Goal: Obtain resource: Download file/media

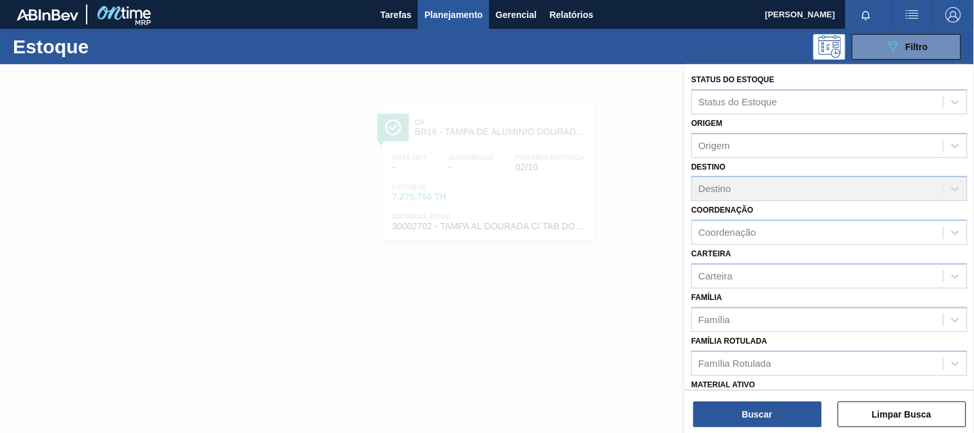
scroll to position [143, 0]
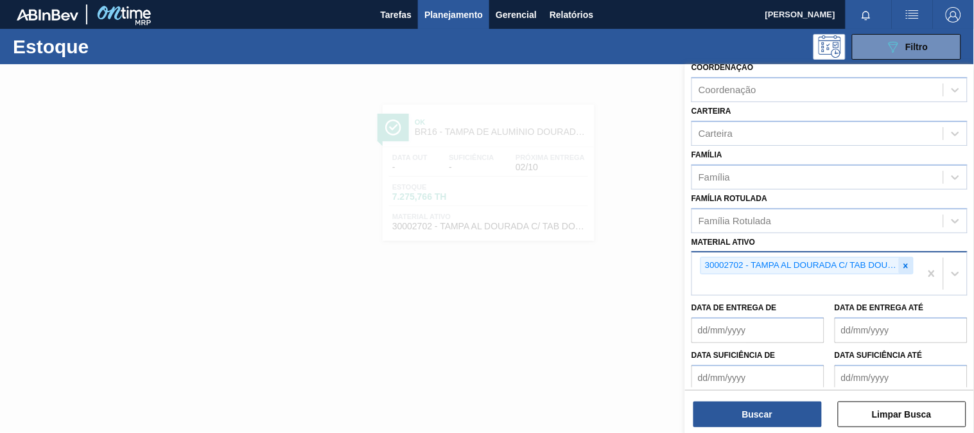
click at [903, 261] on icon at bounding box center [906, 265] width 9 height 9
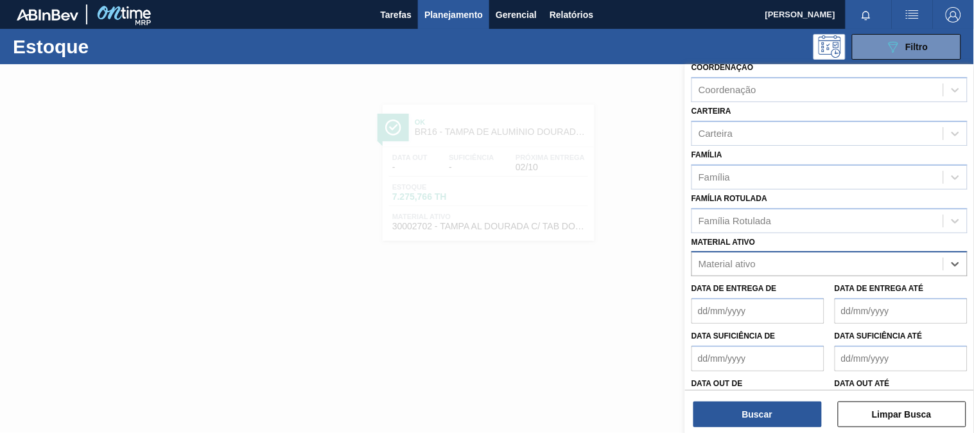
paste ativo "30012510"
type ativo "30012510"
click at [740, 297] on div "30012510 - FILME C. 510X65 SK 350ML MP C18 429" at bounding box center [830, 296] width 276 height 24
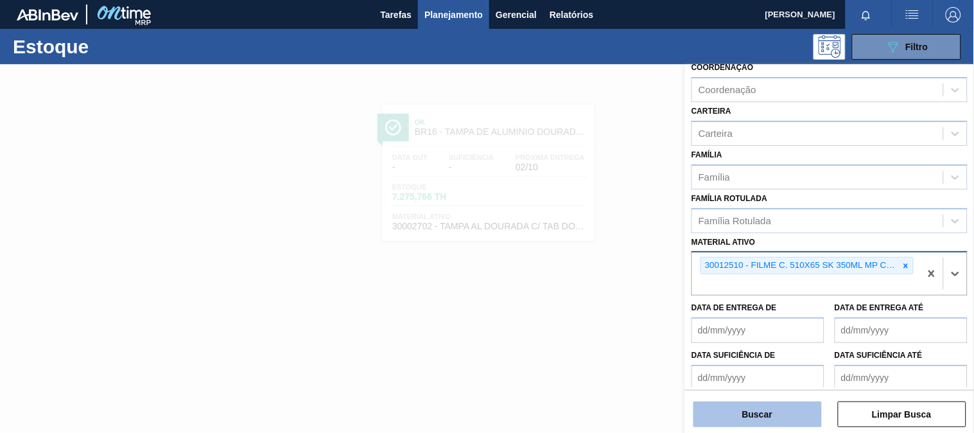
click at [743, 418] on button "Buscar" at bounding box center [758, 414] width 128 height 26
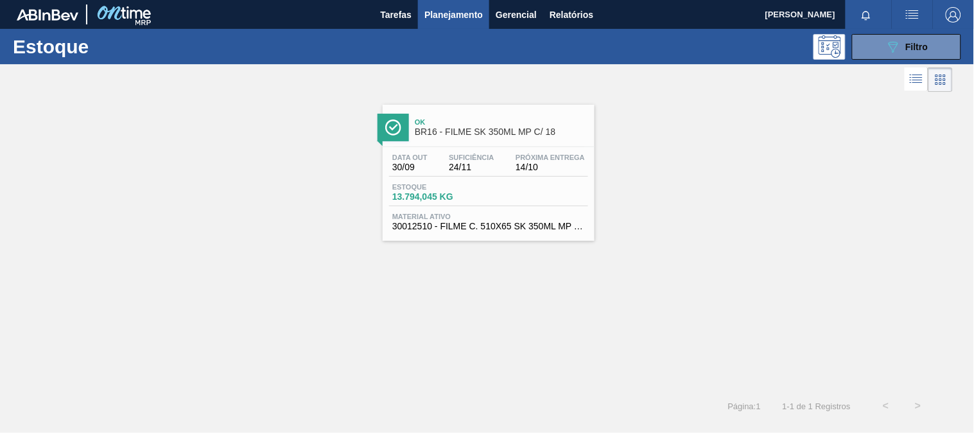
click at [520, 136] on span "BR16 - FILME SK 350ML MP C/ 18" at bounding box center [501, 132] width 173 height 10
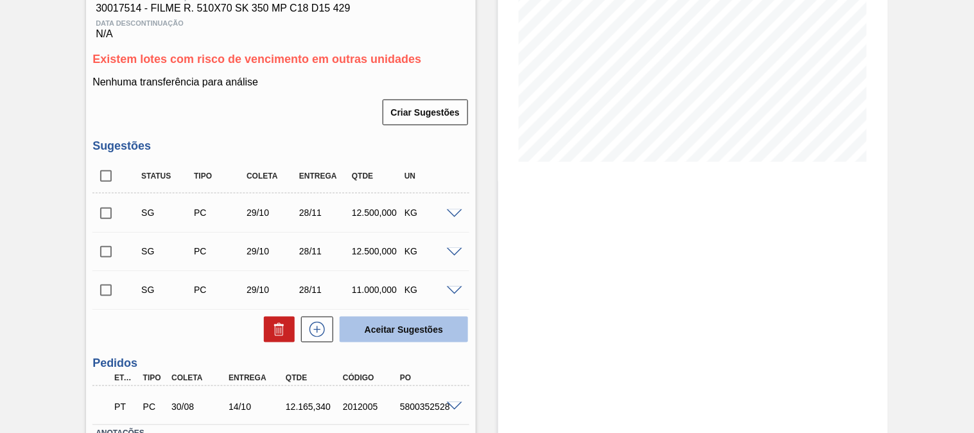
scroll to position [310, 0]
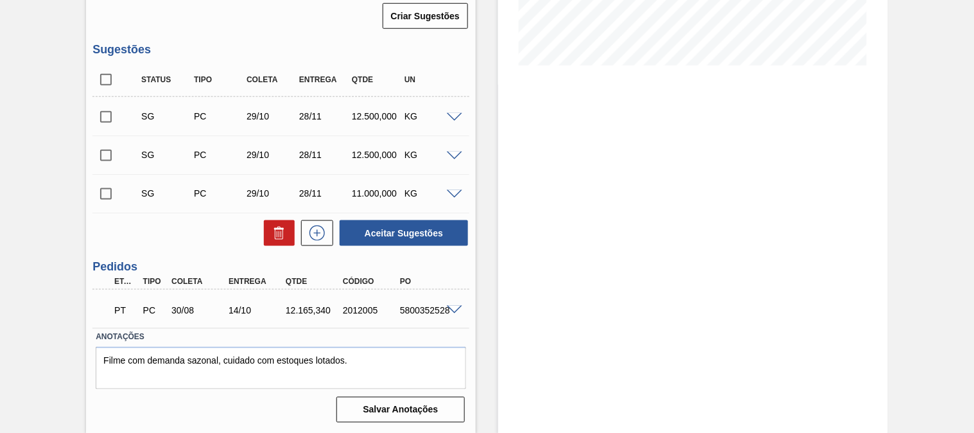
click at [452, 307] on span at bounding box center [454, 311] width 15 height 10
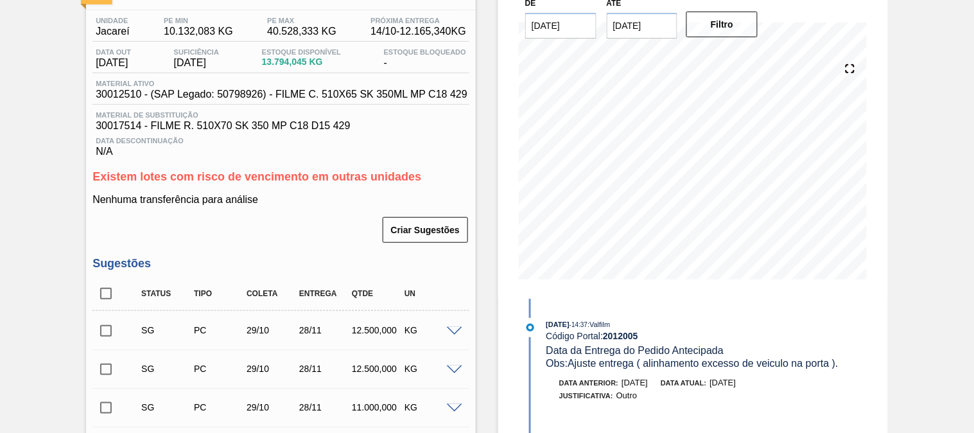
scroll to position [0, 0]
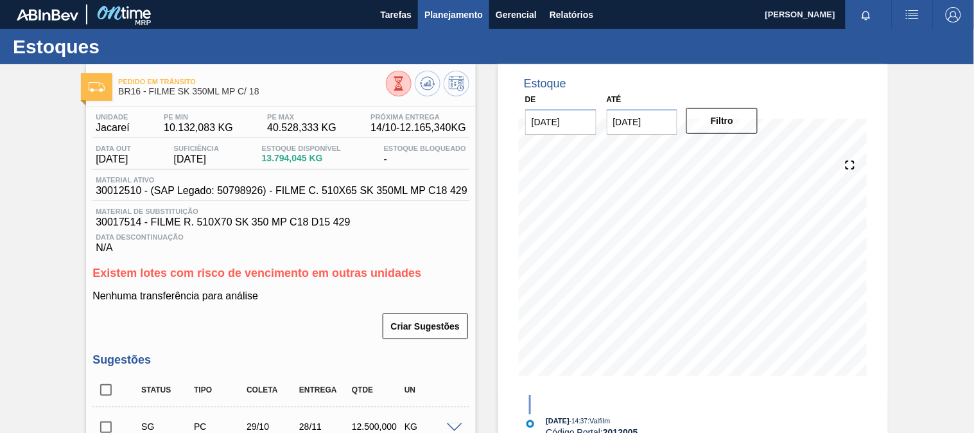
click at [461, 7] on span "Planejamento" at bounding box center [454, 14] width 58 height 15
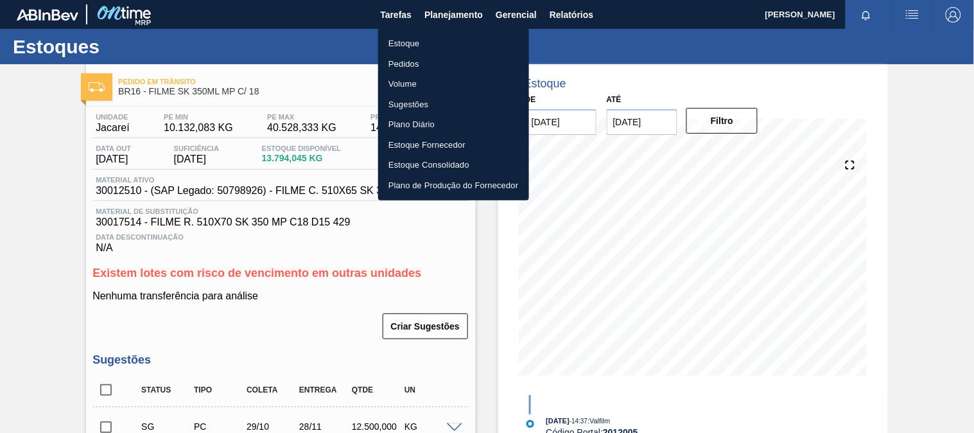
click at [427, 40] on li "Estoque" at bounding box center [453, 43] width 151 height 21
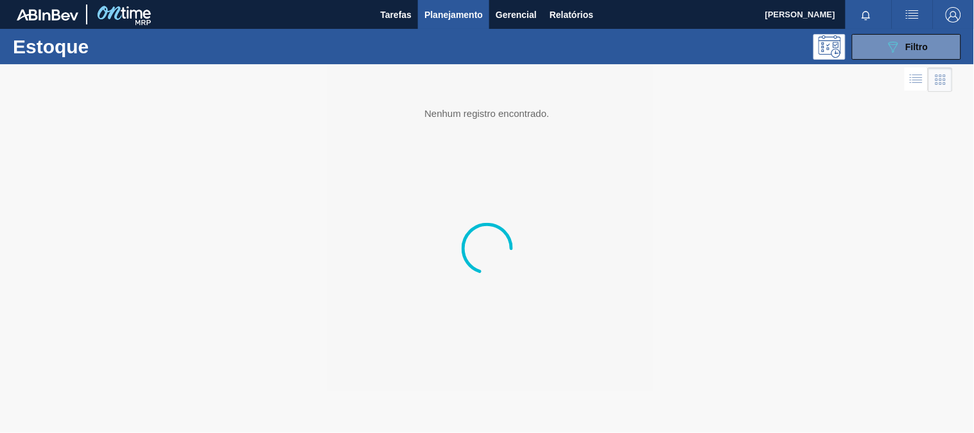
drag, startPoint x: 904, startPoint y: 46, endPoint x: 862, endPoint y: 133, distance: 96.2
click at [902, 46] on div "089F7B8B-B2A5-4AFE-B5C0-19BA573D28AC Filtro" at bounding box center [907, 46] width 43 height 15
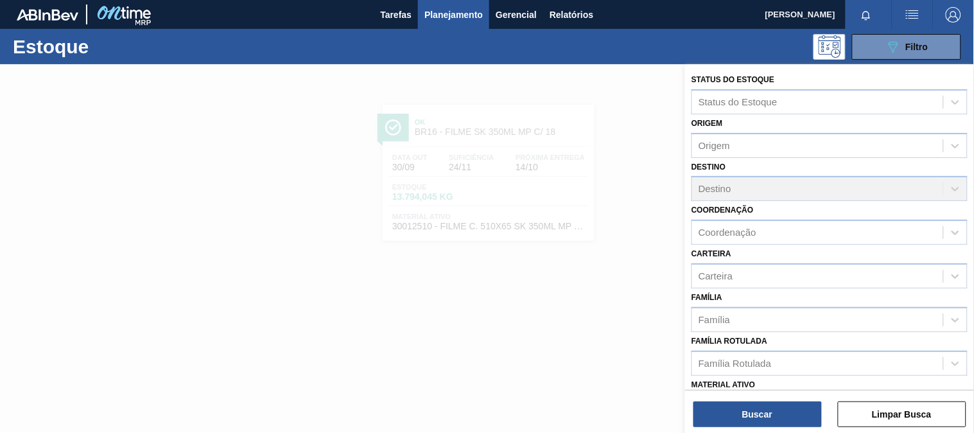
scroll to position [71, 0]
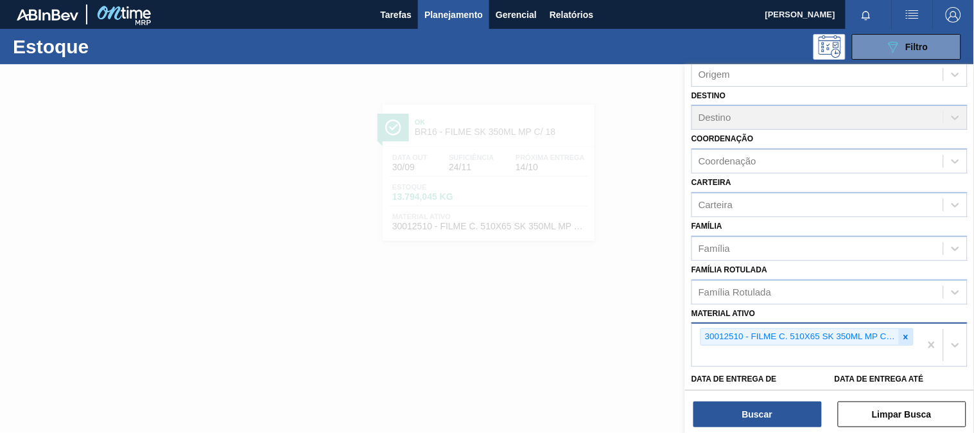
click at [901, 338] on div at bounding box center [906, 337] width 14 height 16
paste ativo "30012600"
type ativo "30012600"
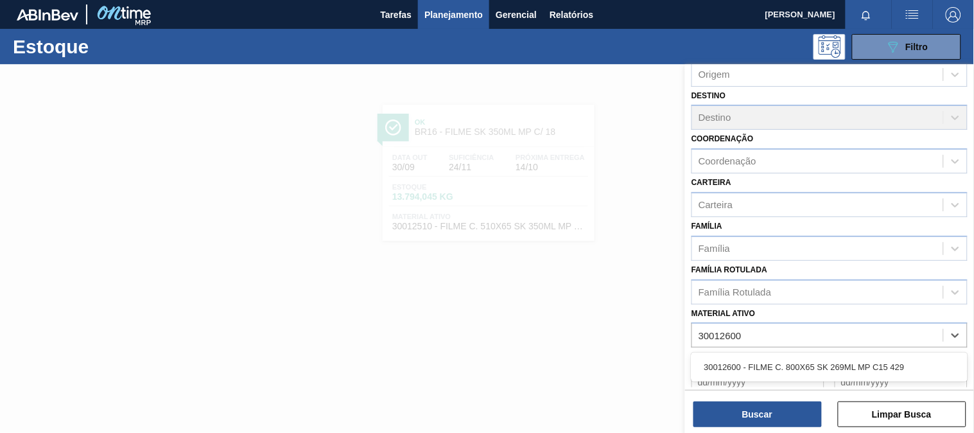
drag, startPoint x: 795, startPoint y: 361, endPoint x: 779, endPoint y: 394, distance: 36.8
click at [795, 362] on div "30012600 - FILME C. 800X65 SK 269ML MP C15 429" at bounding box center [830, 367] width 276 height 24
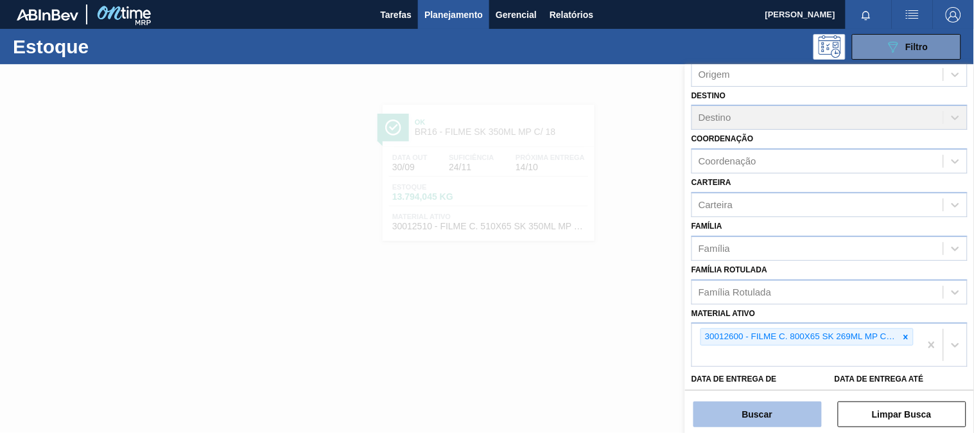
click at [775, 411] on button "Buscar" at bounding box center [758, 414] width 128 height 26
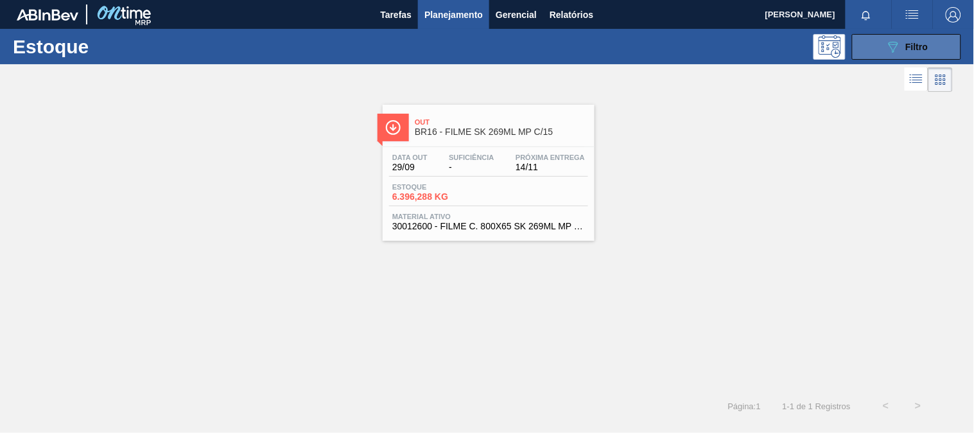
click at [923, 46] on span "Filtro" at bounding box center [917, 47] width 22 height 10
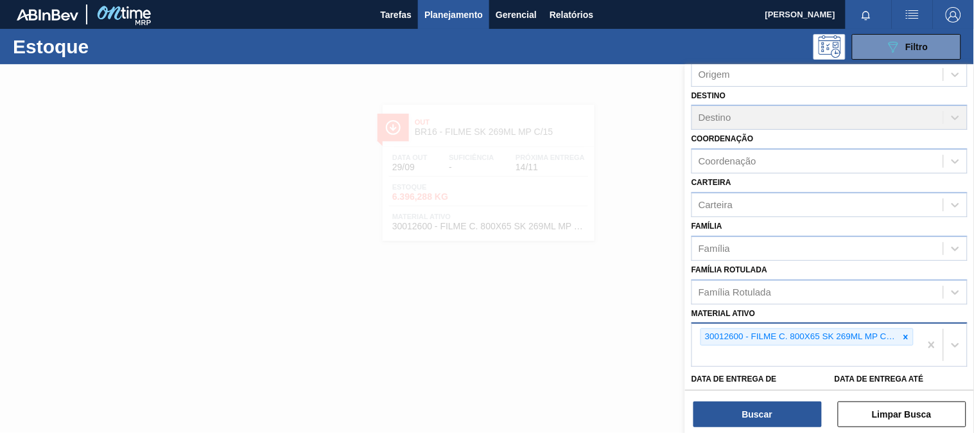
click at [912, 334] on div at bounding box center [906, 337] width 14 height 16
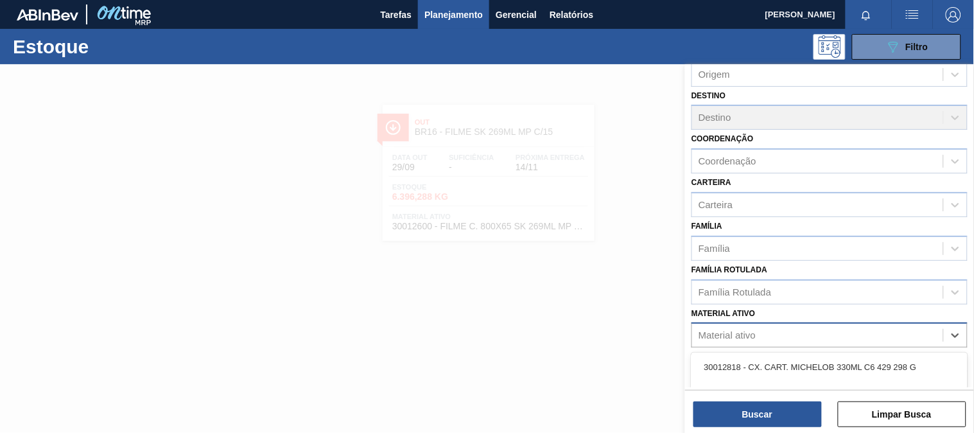
click at [907, 331] on div "Material ativo" at bounding box center [817, 335] width 251 height 19
paste ativo "30033729"
type ativo "30033729"
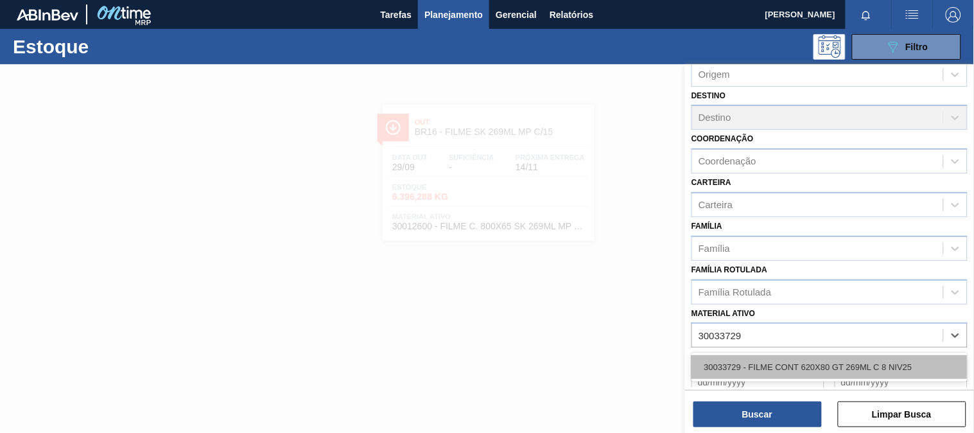
click at [744, 357] on div "30033729 - FILME CONT 620X80 GT 269ML C 8 NIV25" at bounding box center [830, 367] width 276 height 24
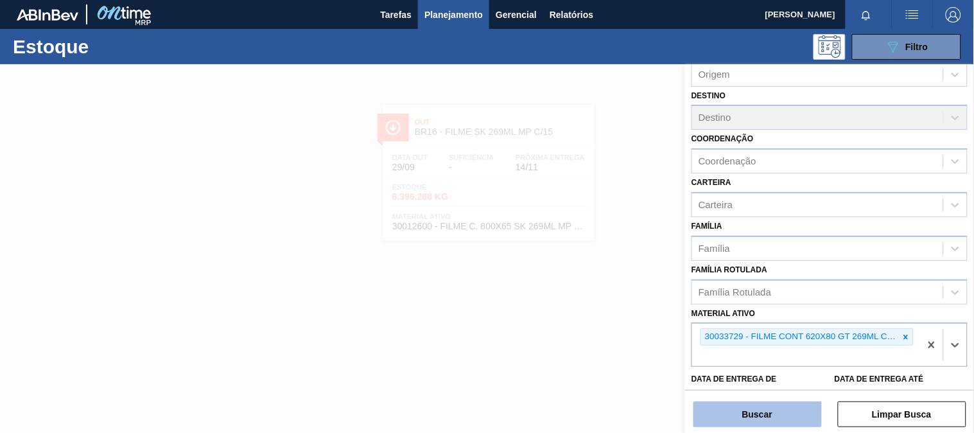
click at [748, 416] on button "Buscar" at bounding box center [758, 414] width 128 height 26
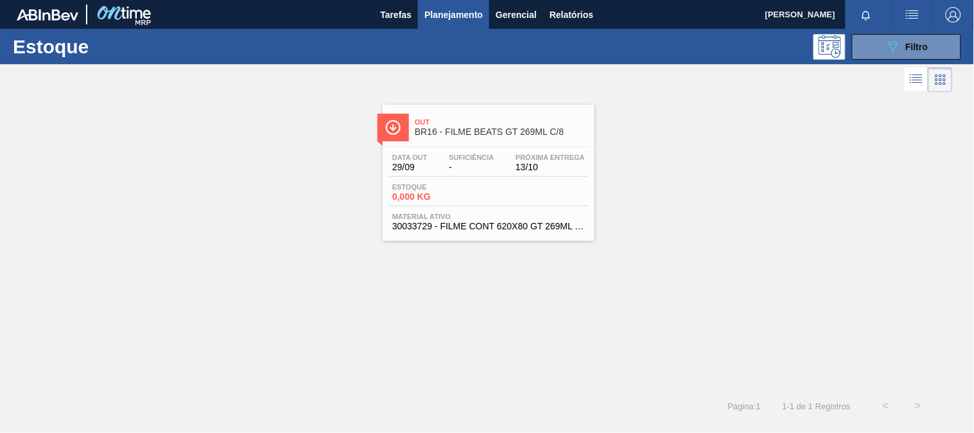
click at [498, 148] on div "Data [DATE] Suficiência - Próxima Entrega 13/10 Estoque 0,000 KG Material ativo…" at bounding box center [489, 190] width 212 height 87
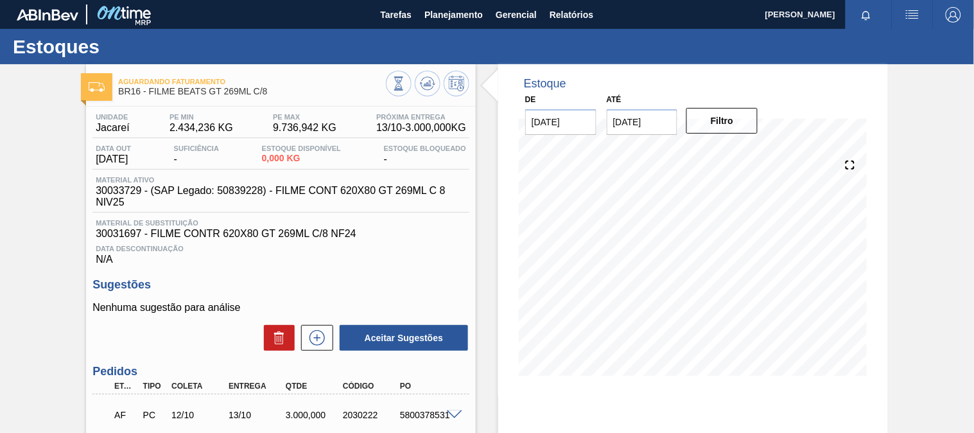
scroll to position [71, 0]
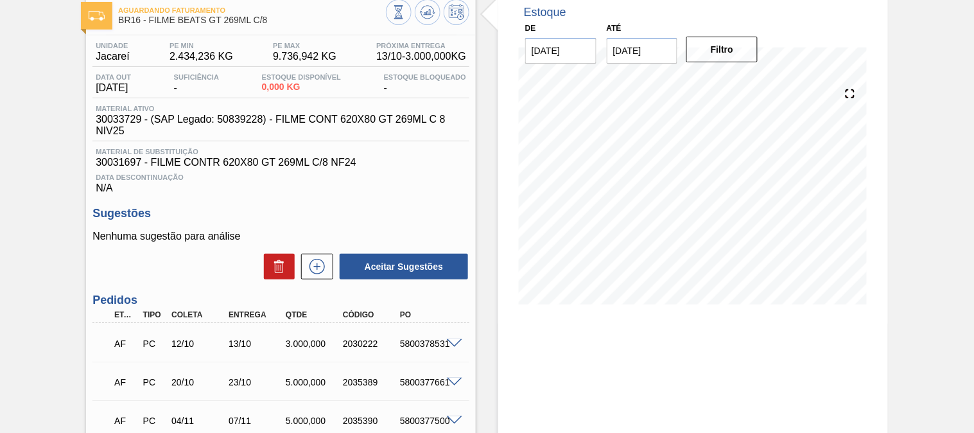
click at [447, 340] on span at bounding box center [454, 344] width 15 height 10
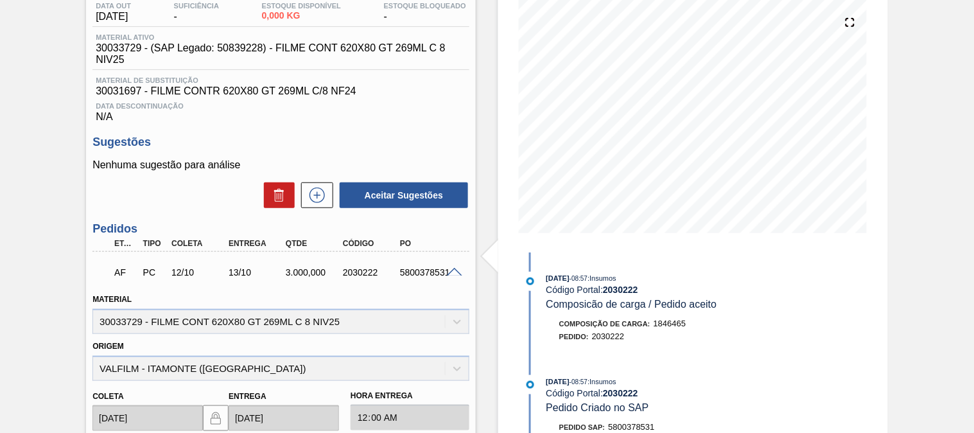
scroll to position [0, 0]
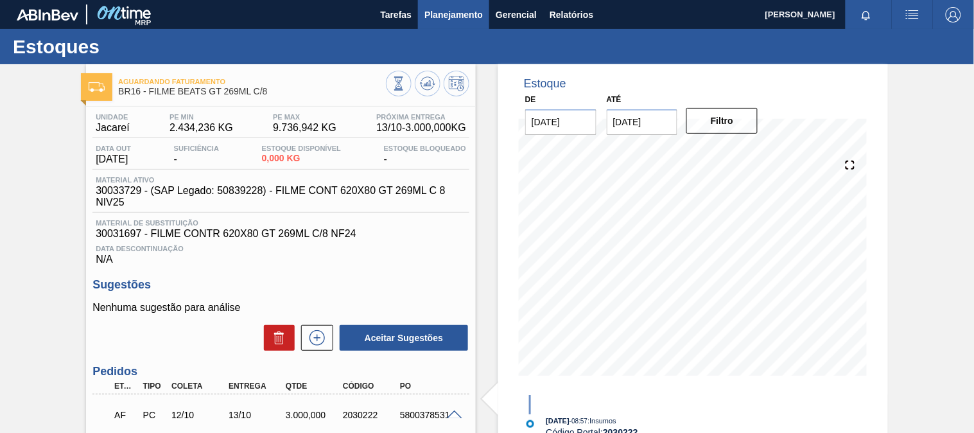
click at [435, 21] on span "Planejamento" at bounding box center [454, 14] width 58 height 15
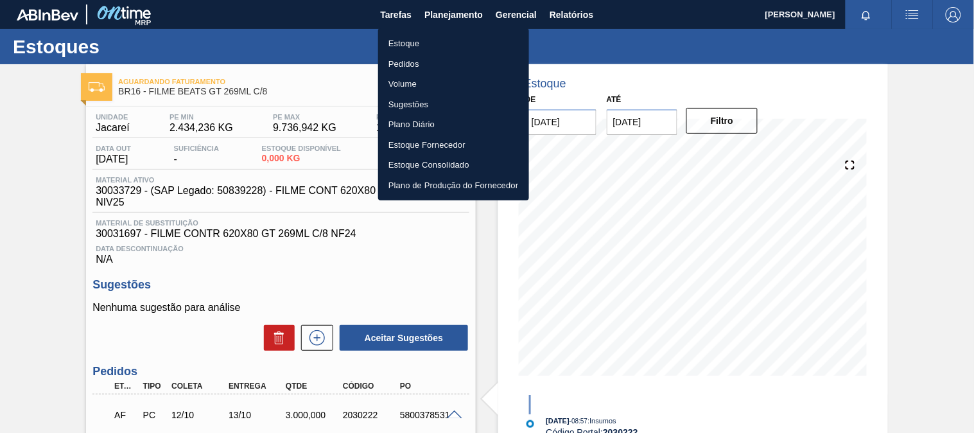
click at [399, 48] on li "Estoque" at bounding box center [453, 43] width 151 height 21
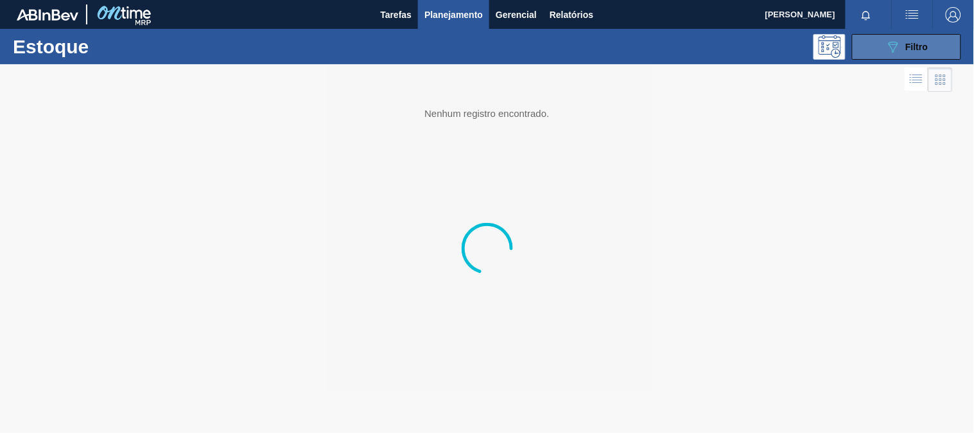
click at [881, 56] on button "089F7B8B-B2A5-4AFE-B5C0-19BA573D28AC Filtro" at bounding box center [906, 47] width 109 height 26
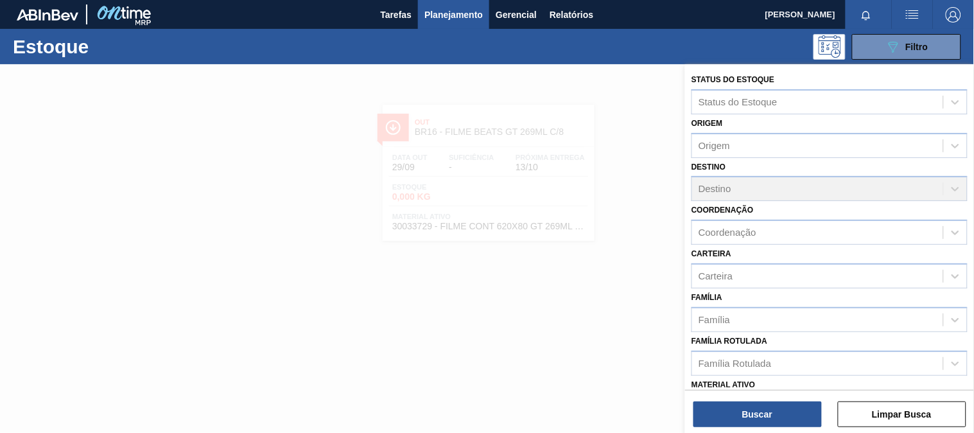
scroll to position [71, 0]
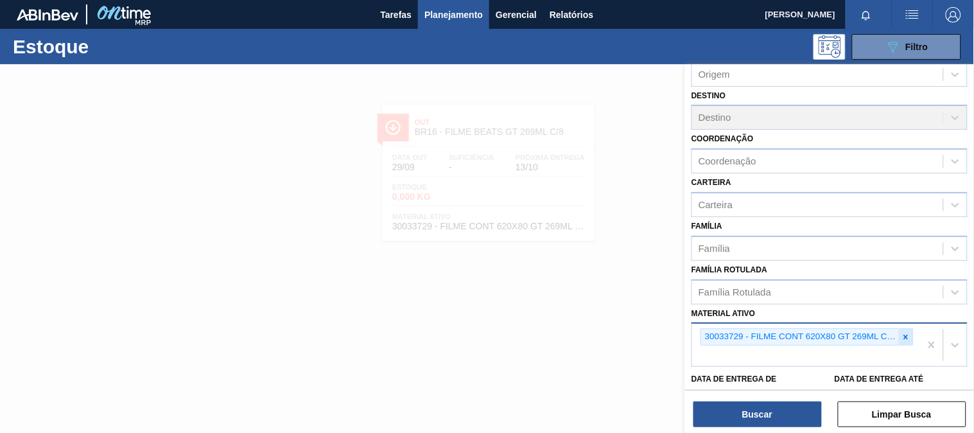
click at [903, 334] on icon at bounding box center [906, 337] width 9 height 9
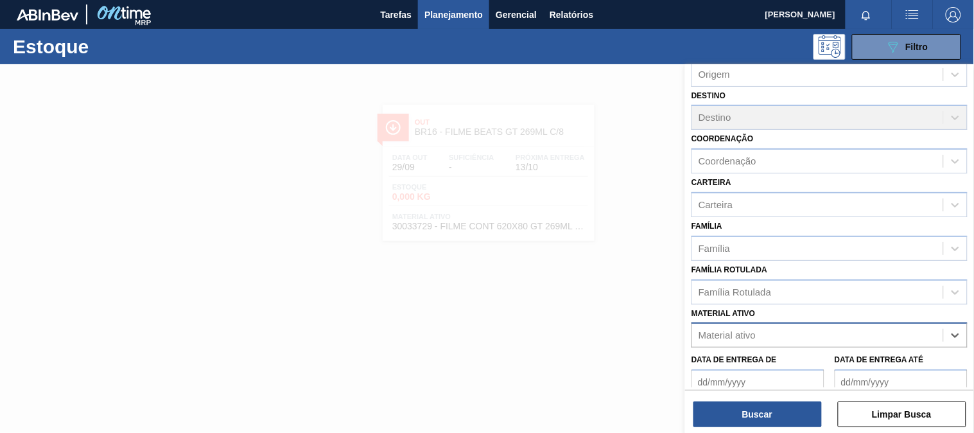
paste ativo "30033775"
type ativo "30033775"
click at [801, 362] on div "No options" at bounding box center [830, 366] width 276 height 22
click at [771, 331] on div "Material ativo" at bounding box center [817, 335] width 251 height 19
click at [770, 331] on div "Material ativo" at bounding box center [817, 335] width 251 height 19
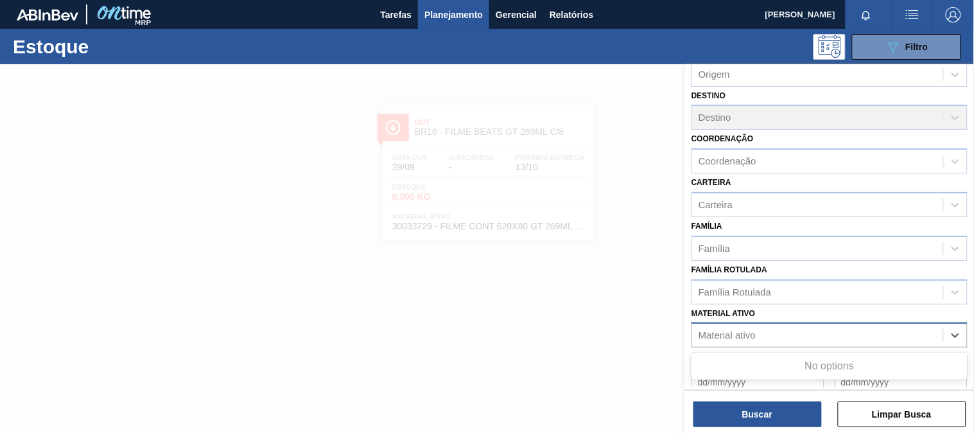
paste ativo "30033775"
type ativo "30033775"
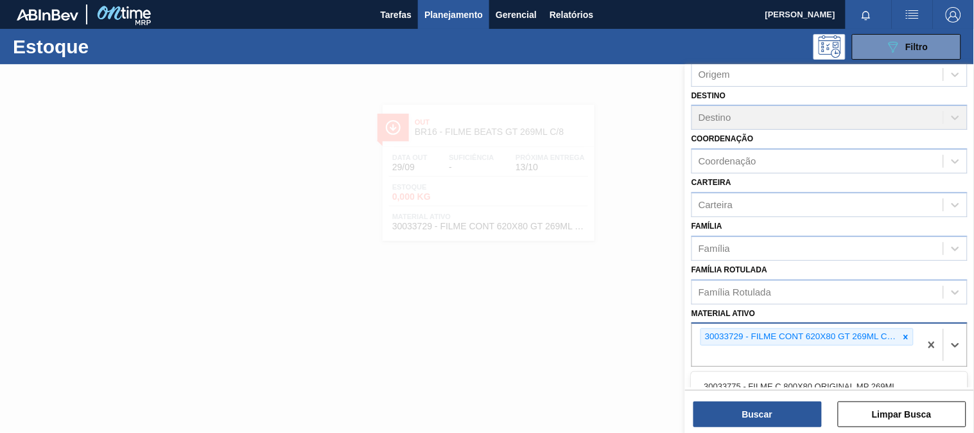
click at [757, 332] on div "30033729 - FILME CONT 620X80 GT 269ML C 8 NIV25" at bounding box center [800, 337] width 198 height 16
click at [909, 335] on icon at bounding box center [906, 337] width 9 height 9
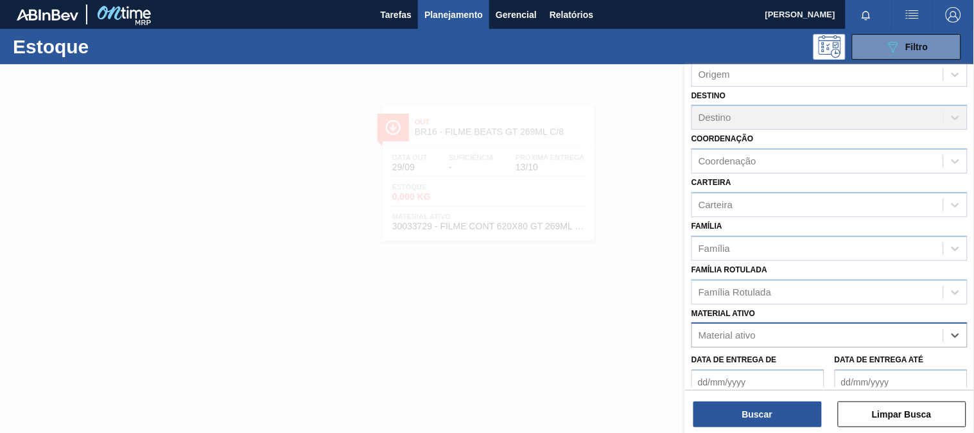
paste ativo "30033775"
type ativo "30033775"
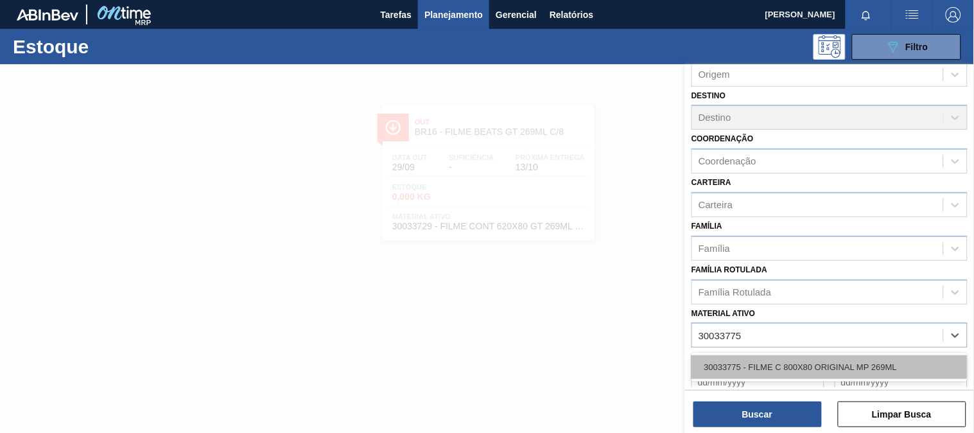
click at [718, 360] on div "30033775 - FILME C 800X80 ORIGINAL MP 269ML" at bounding box center [830, 367] width 276 height 24
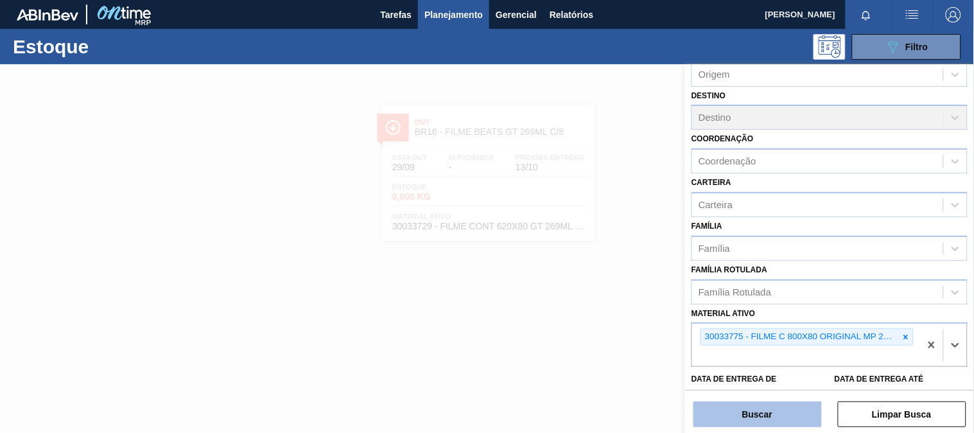
click at [724, 413] on button "Buscar" at bounding box center [758, 414] width 128 height 26
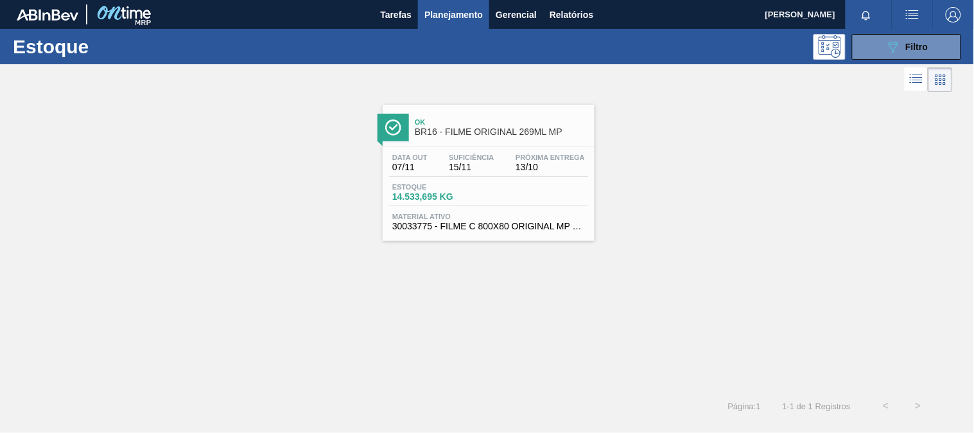
click at [451, 164] on span "15/11" at bounding box center [471, 168] width 45 height 10
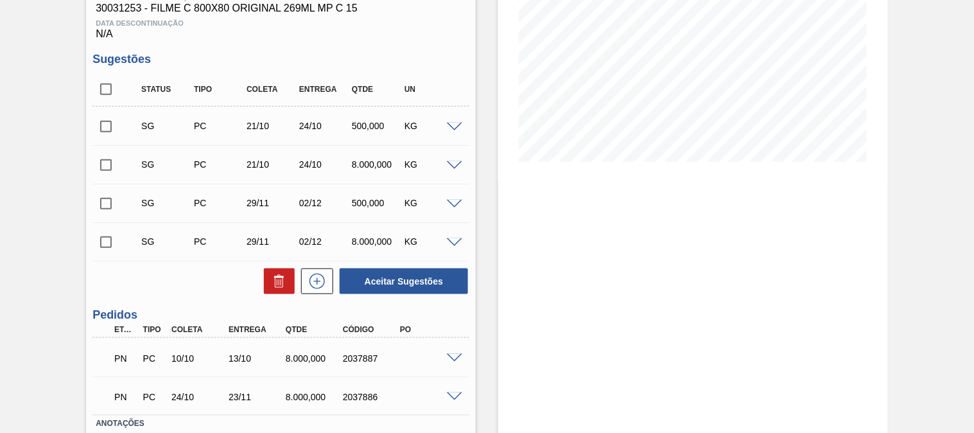
scroll to position [301, 0]
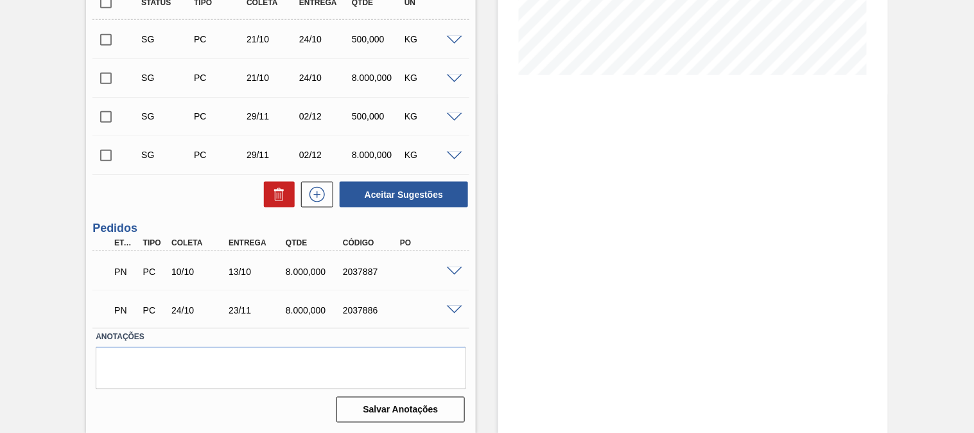
click at [454, 275] on div "PN PC 10/10 13/10 8.000,000 2037887" at bounding box center [281, 270] width 377 height 32
click at [450, 270] on span at bounding box center [454, 272] width 15 height 10
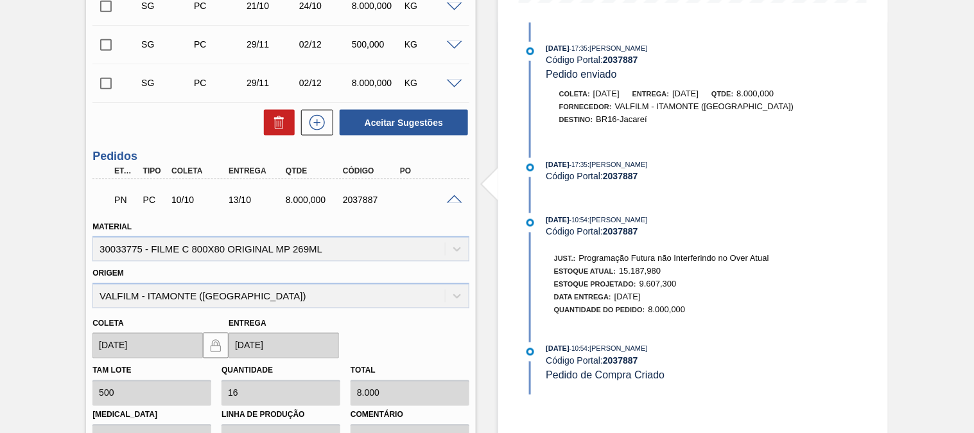
scroll to position [444, 0]
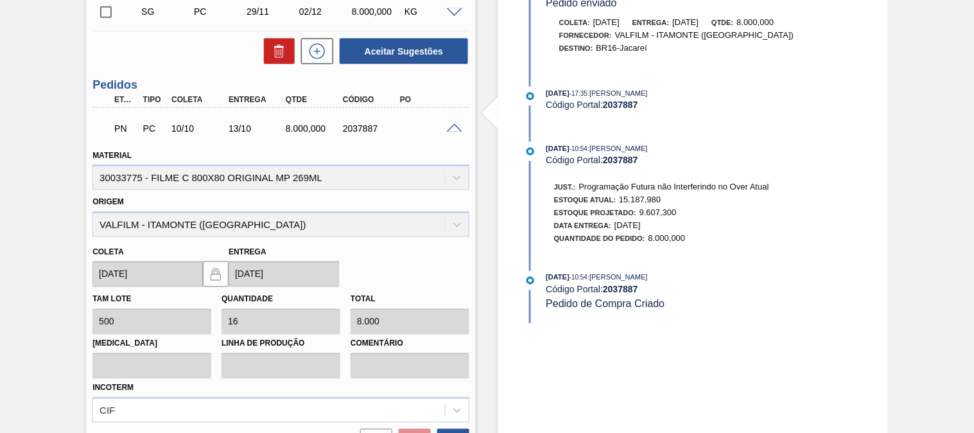
click at [393, 150] on div "Material 30033775 - FILME C 800X80 ORIGINAL MP 269ML" at bounding box center [281, 168] width 377 height 44
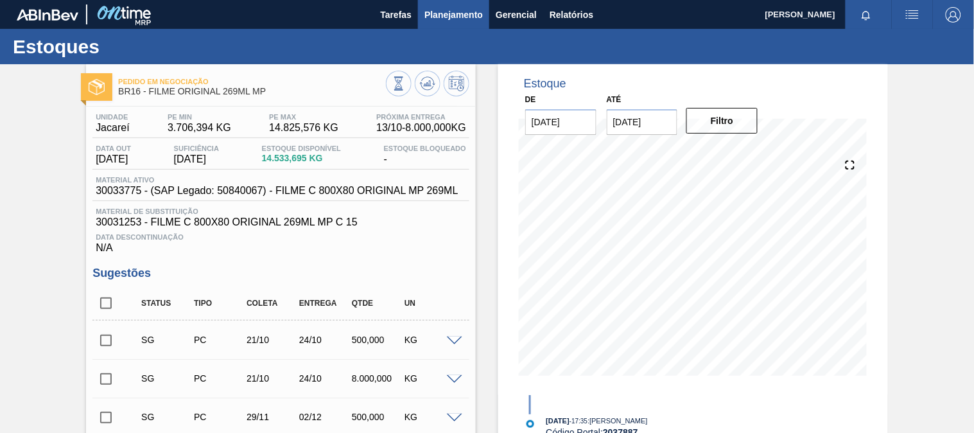
click at [461, 18] on span "Planejamento" at bounding box center [454, 14] width 58 height 15
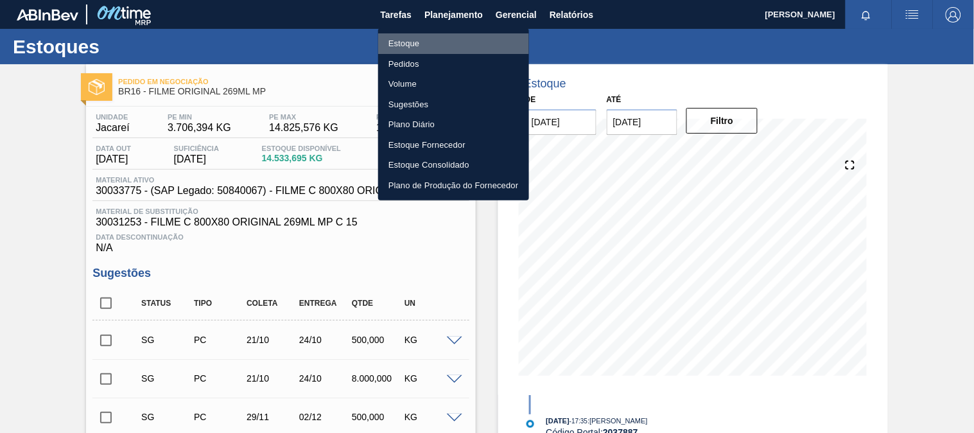
click at [407, 39] on li "Estoque" at bounding box center [453, 43] width 151 height 21
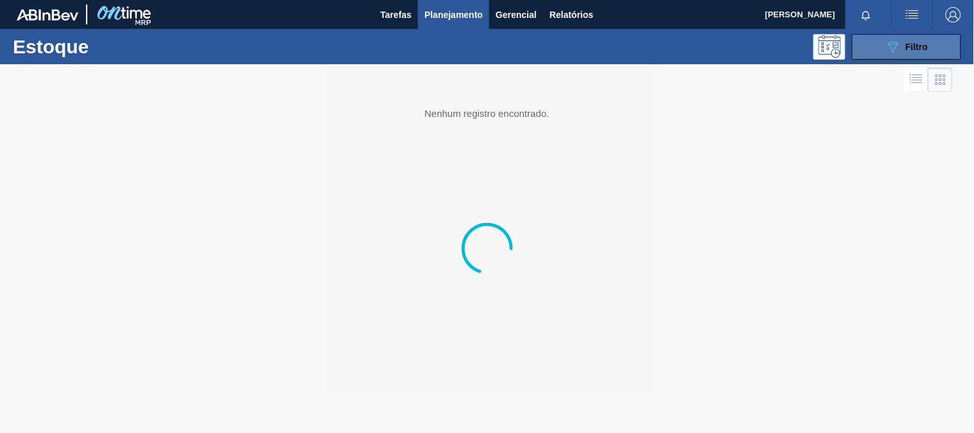
click at [910, 42] on span "Filtro" at bounding box center [917, 47] width 22 height 10
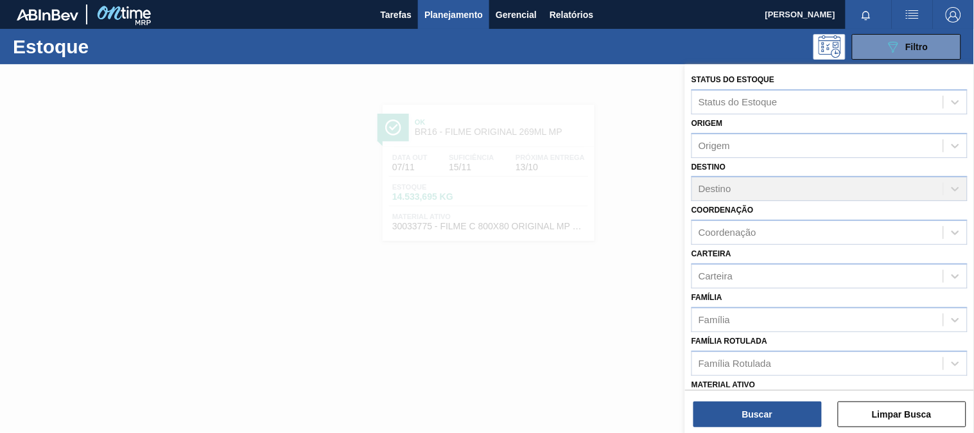
scroll to position [143, 0]
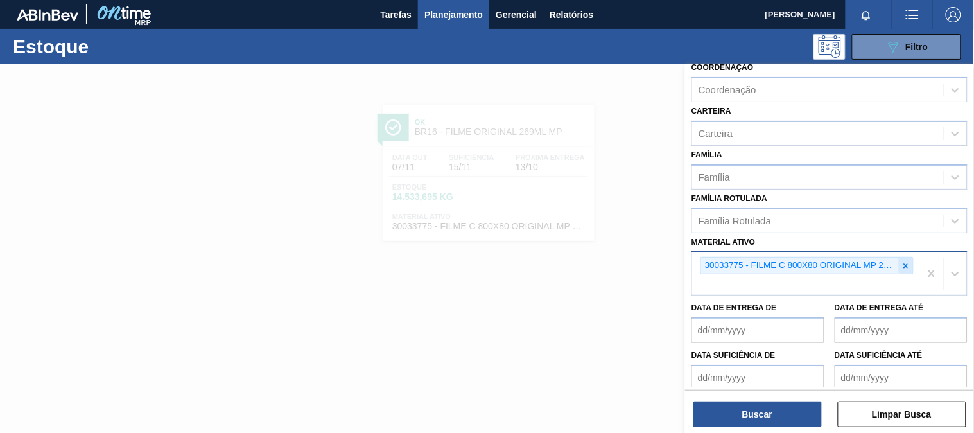
click at [906, 261] on icon at bounding box center [906, 265] width 9 height 9
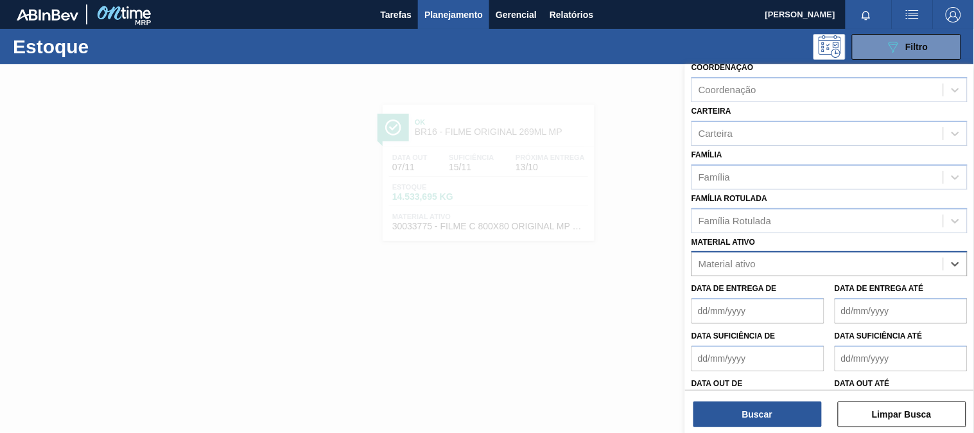
paste ativo "30031884"
type ativo "30031884"
click at [798, 306] on de "Data de Entrega de" at bounding box center [758, 311] width 133 height 26
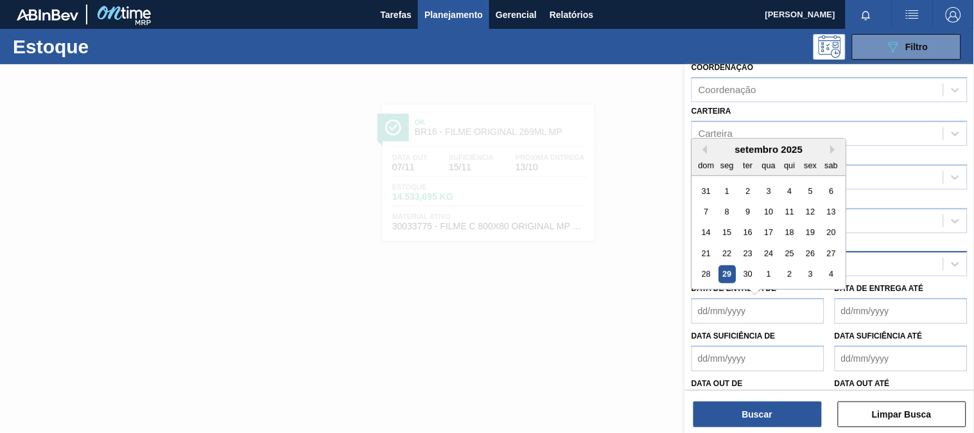
click at [863, 261] on div "Material ativo" at bounding box center [817, 264] width 251 height 19
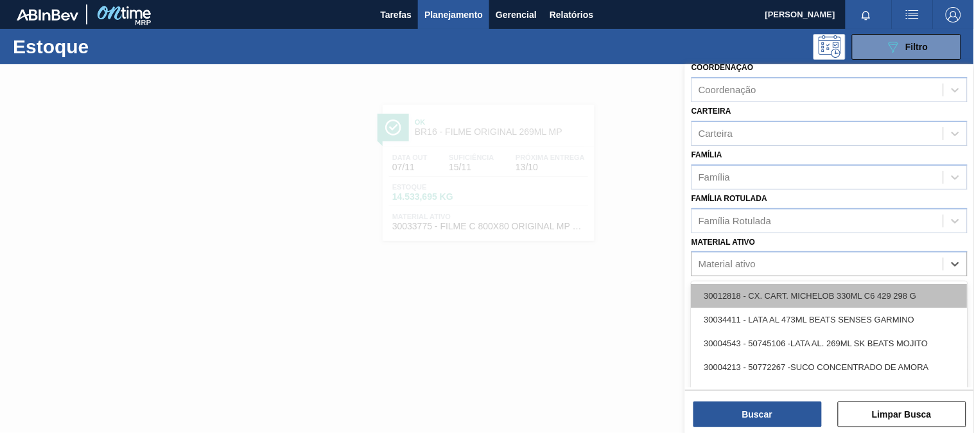
paste ativo "30031884"
type ativo "30031884"
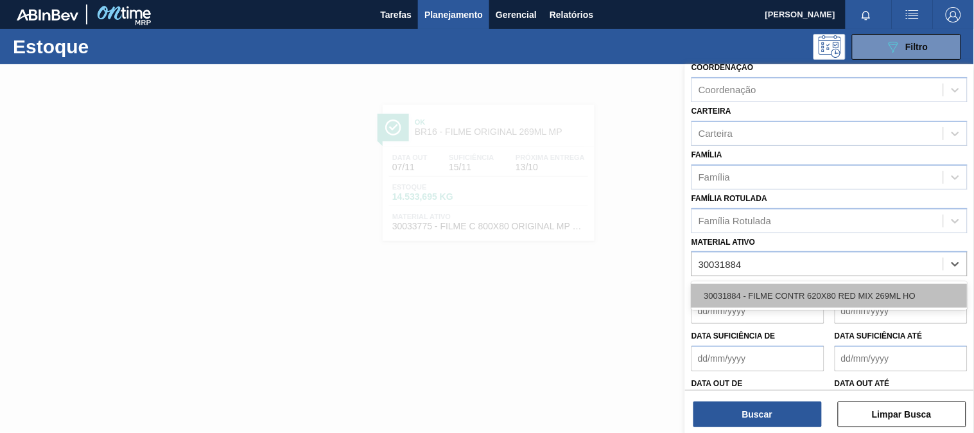
click at [774, 284] on div "30031884 - FILME CONTR 620X80 RED MIX 269ML HO" at bounding box center [830, 296] width 276 height 24
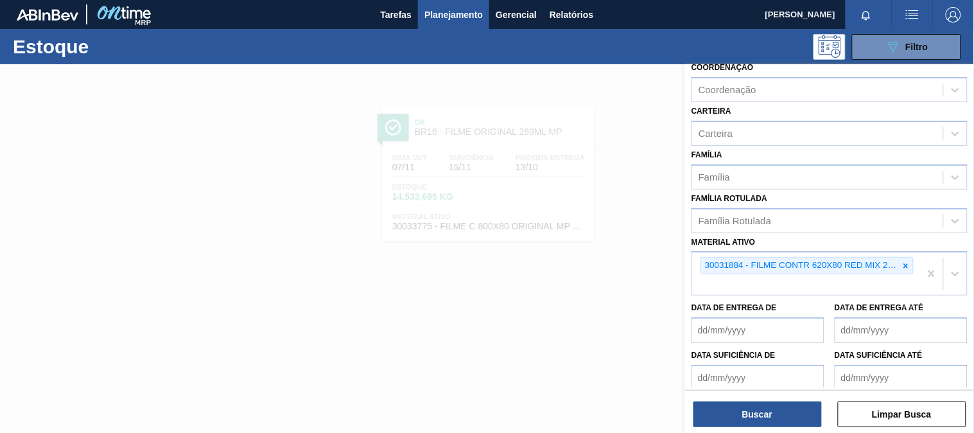
click at [778, 399] on div "Buscar Limpar Busca" at bounding box center [829, 408] width 289 height 36
click at [773, 405] on button "Buscar" at bounding box center [758, 414] width 128 height 26
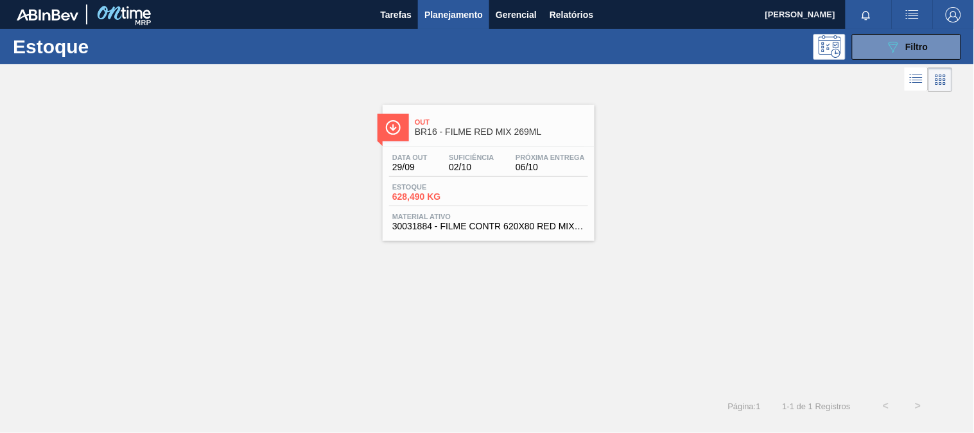
click at [464, 145] on div "Out BR16 - FILME RED MIX 269ML Data out 29/09 Suficiência 02/10 Próxima Entrega…" at bounding box center [489, 173] width 212 height 136
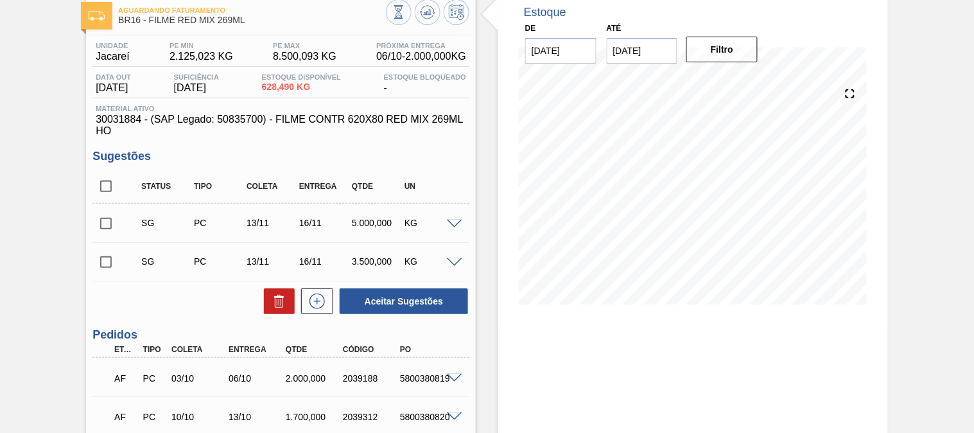
scroll to position [143, 0]
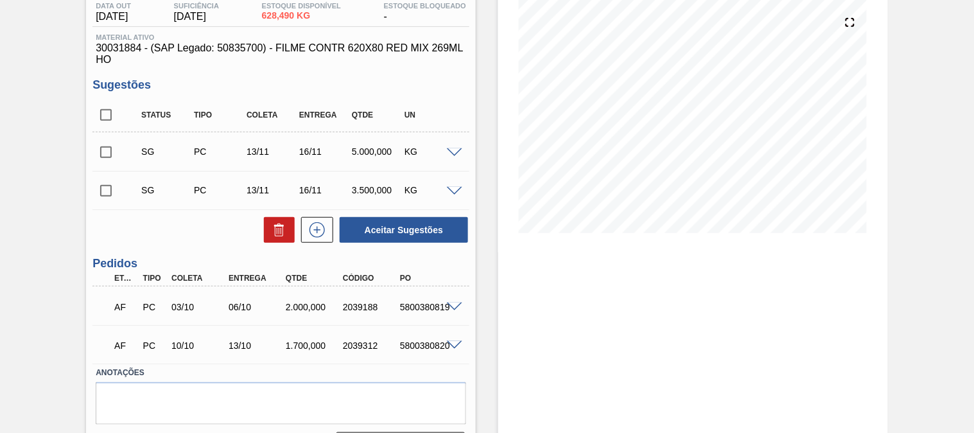
click at [413, 304] on div "5800380819" at bounding box center [428, 307] width 63 height 10
copy div "5800380819"
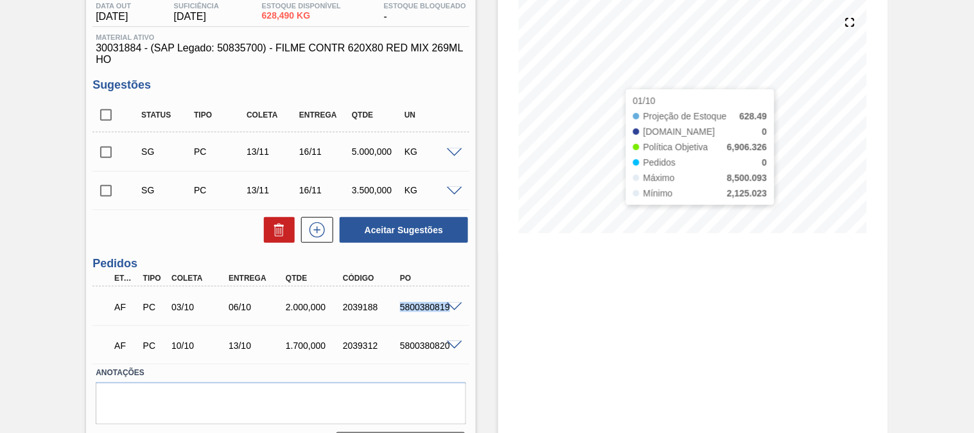
scroll to position [0, 0]
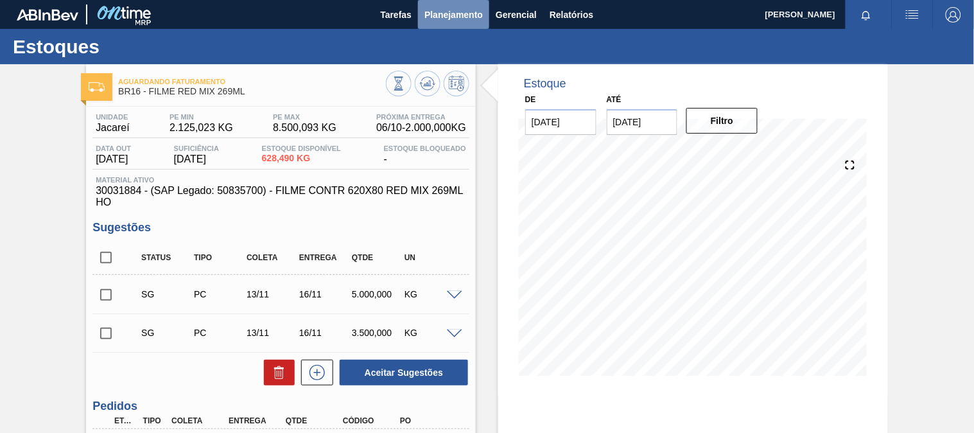
click at [470, 21] on span "Planejamento" at bounding box center [454, 14] width 58 height 15
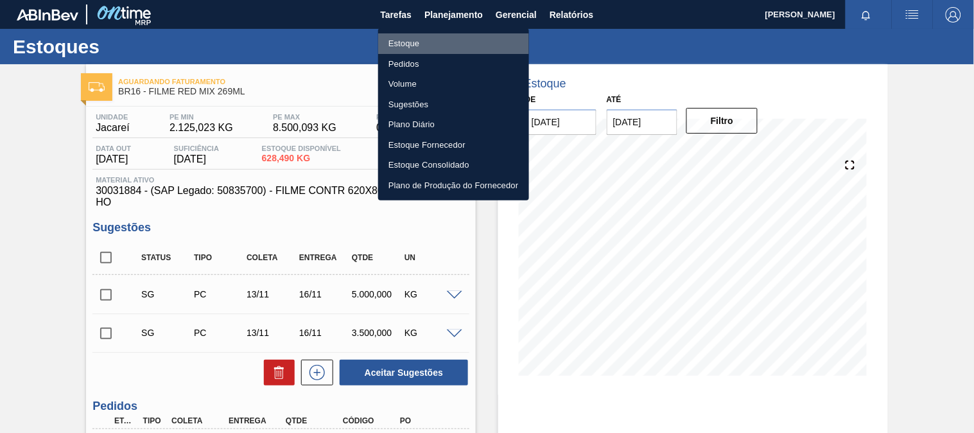
click at [419, 42] on li "Estoque" at bounding box center [453, 43] width 151 height 21
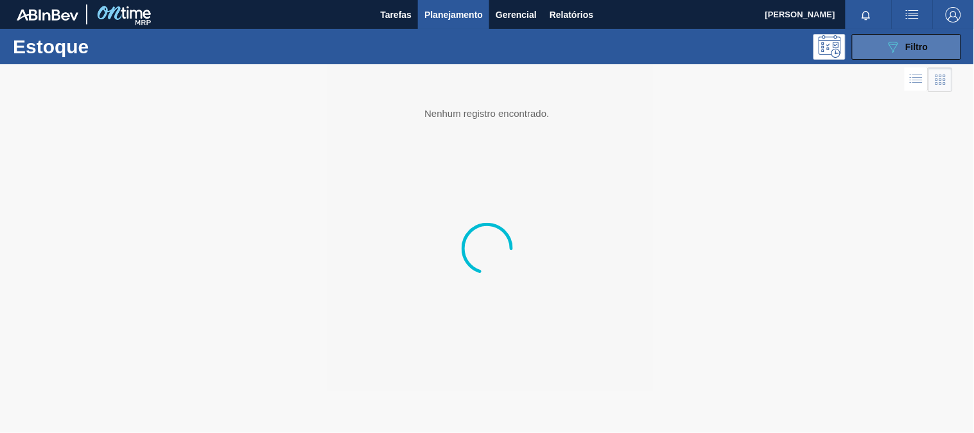
click at [933, 48] on button "089F7B8B-B2A5-4AFE-B5C0-19BA573D28AC Filtro" at bounding box center [906, 47] width 109 height 26
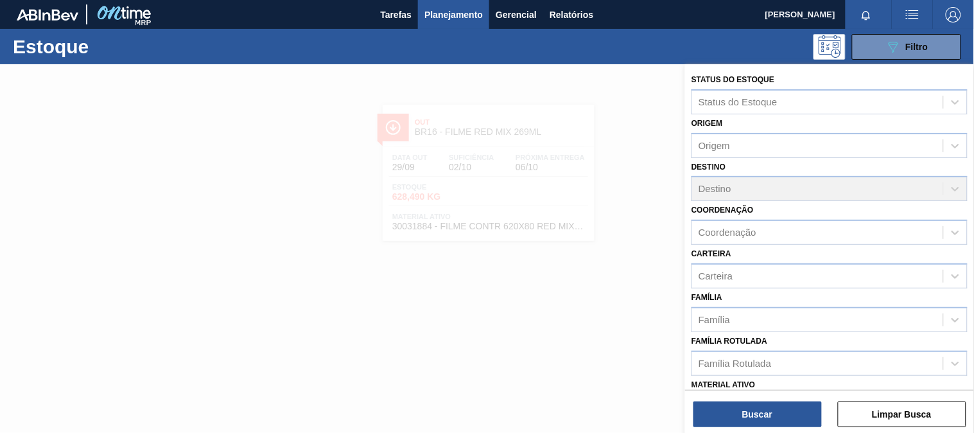
scroll to position [71, 0]
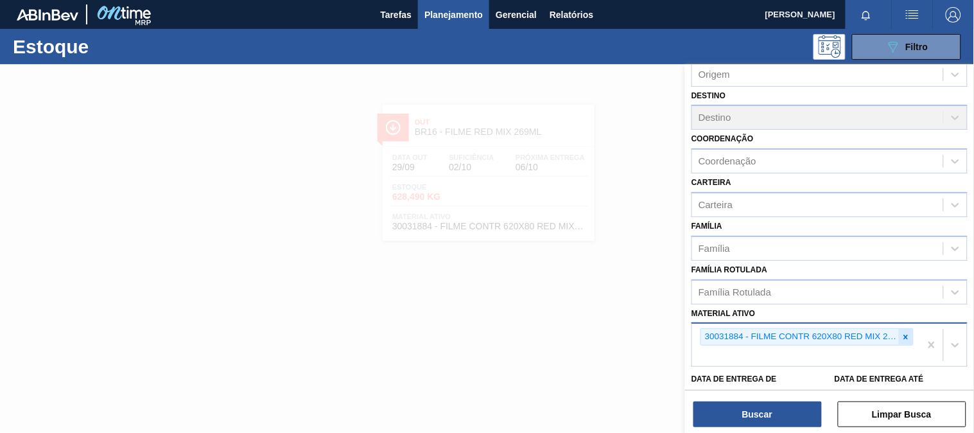
click at [908, 335] on icon at bounding box center [906, 337] width 9 height 9
paste ativo "30034772"
type ativo "30034772"
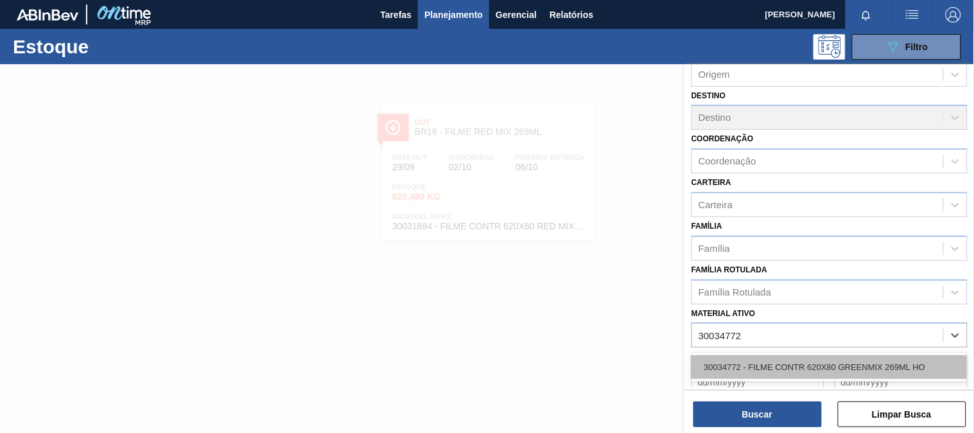
drag, startPoint x: 806, startPoint y: 360, endPoint x: 786, endPoint y: 396, distance: 41.4
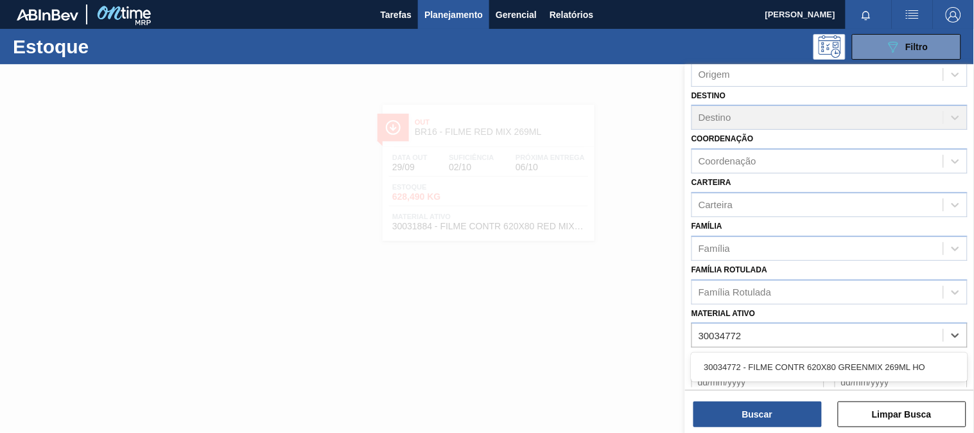
click at [806, 360] on div "30034772 - FILME CONTR 620X80 GREENMIX 269ML HO" at bounding box center [830, 367] width 276 height 24
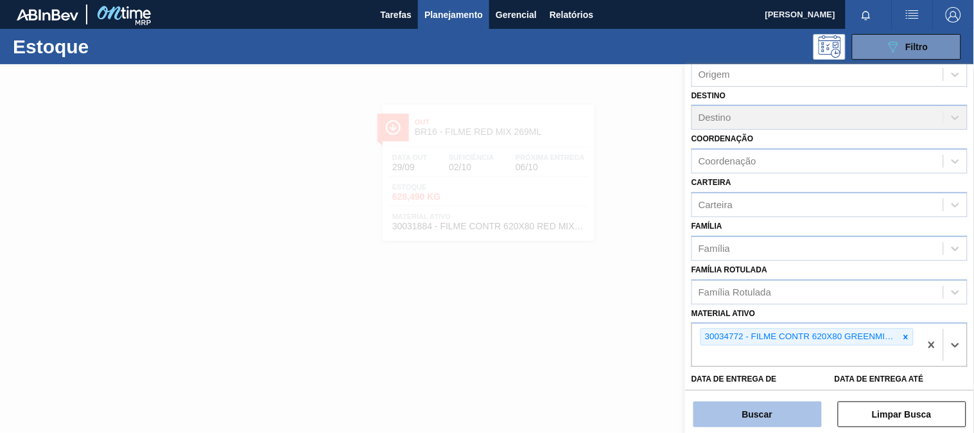
click at [777, 413] on button "Buscar" at bounding box center [758, 414] width 128 height 26
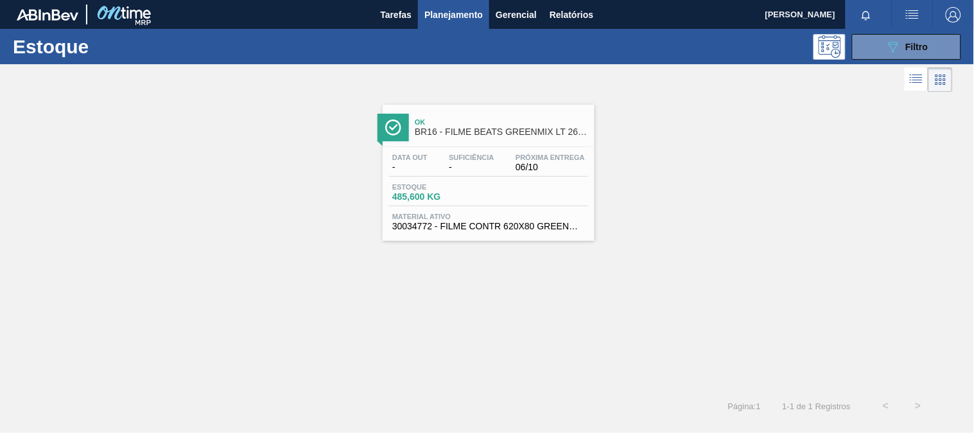
click at [528, 245] on div "Ok BR16 - FILME BEATS GREENMIX LT 269ML Data out - Suficiência - Próxima Entreg…" at bounding box center [487, 242] width 974 height 295
click at [506, 191] on div "Estoque 485,600 KG" at bounding box center [488, 194] width 199 height 23
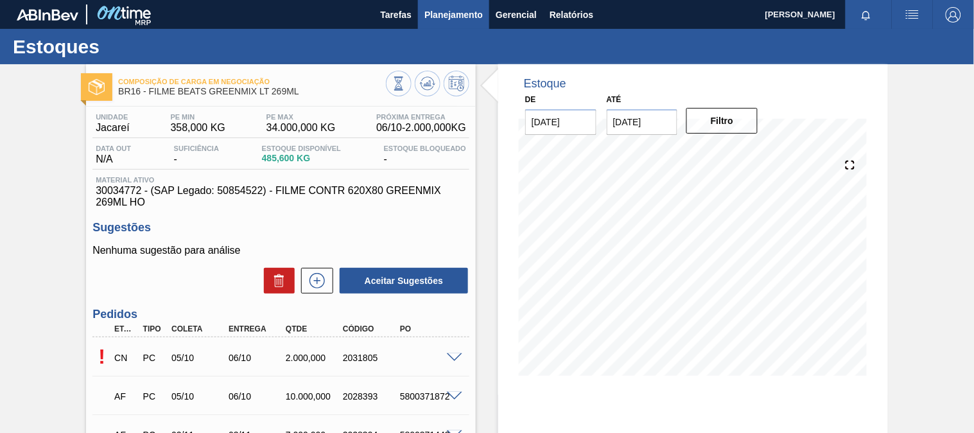
click at [440, 24] on button "Planejamento" at bounding box center [453, 14] width 71 height 29
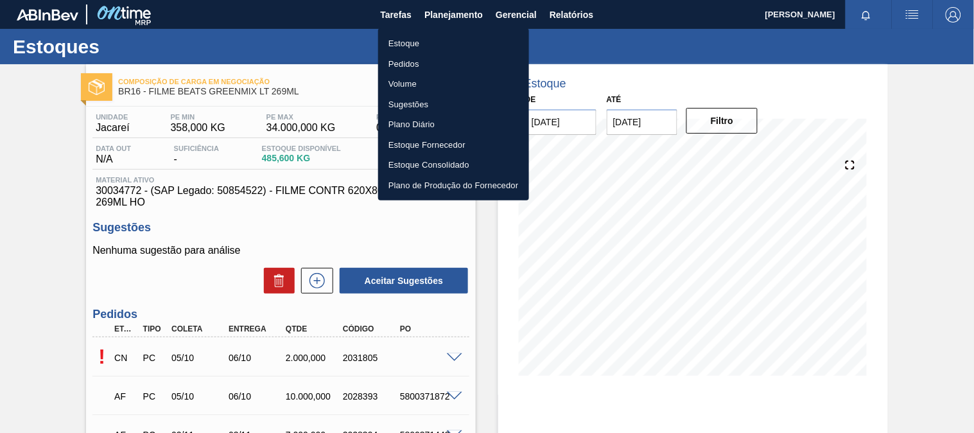
click at [433, 48] on li "Estoque" at bounding box center [453, 43] width 151 height 21
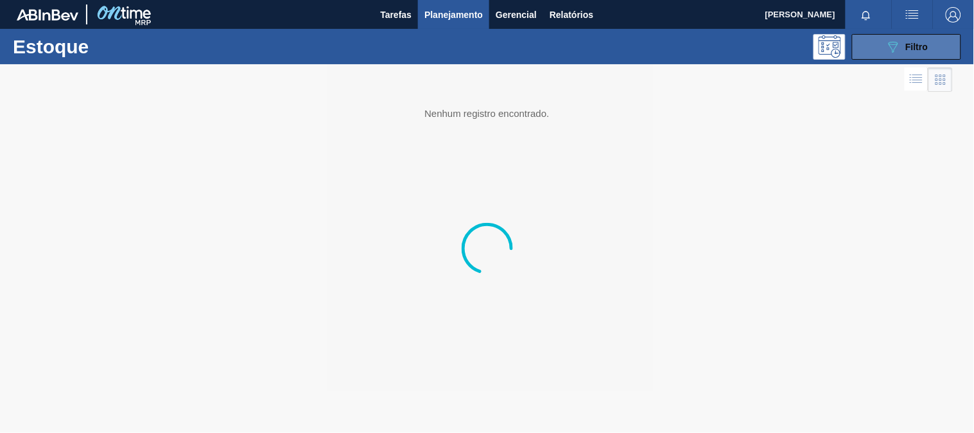
click at [876, 44] on button "089F7B8B-B2A5-4AFE-B5C0-19BA573D28AC Filtro" at bounding box center [906, 47] width 109 height 26
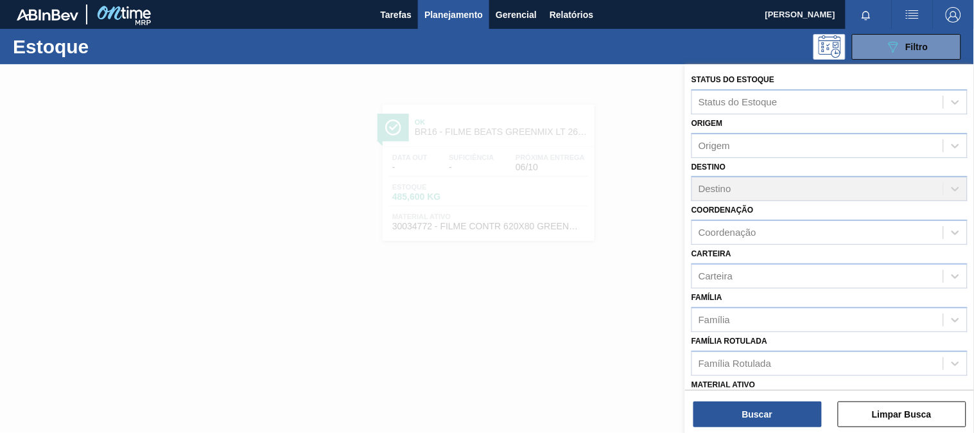
scroll to position [143, 0]
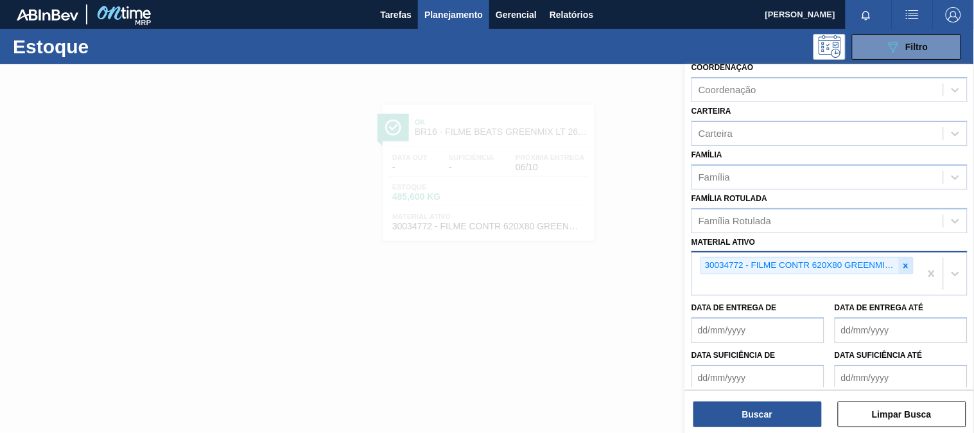
click at [903, 265] on icon at bounding box center [906, 265] width 9 height 9
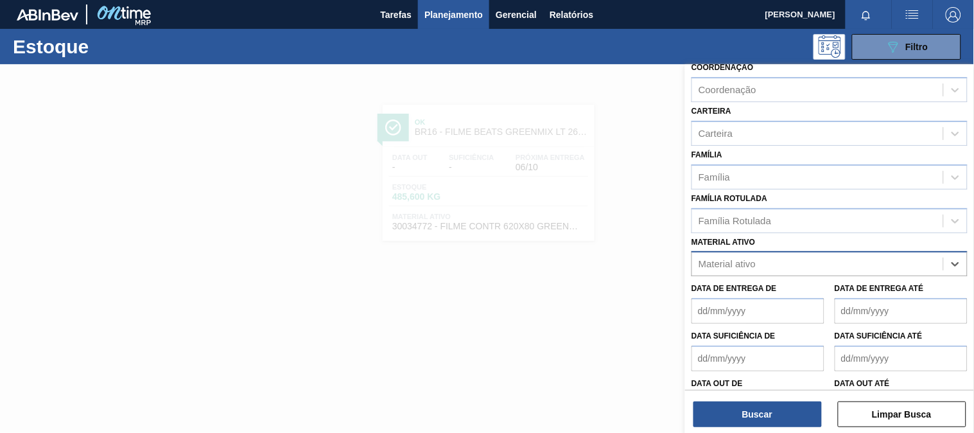
click at [836, 290] on div "Data de Entrega até" at bounding box center [901, 301] width 133 height 44
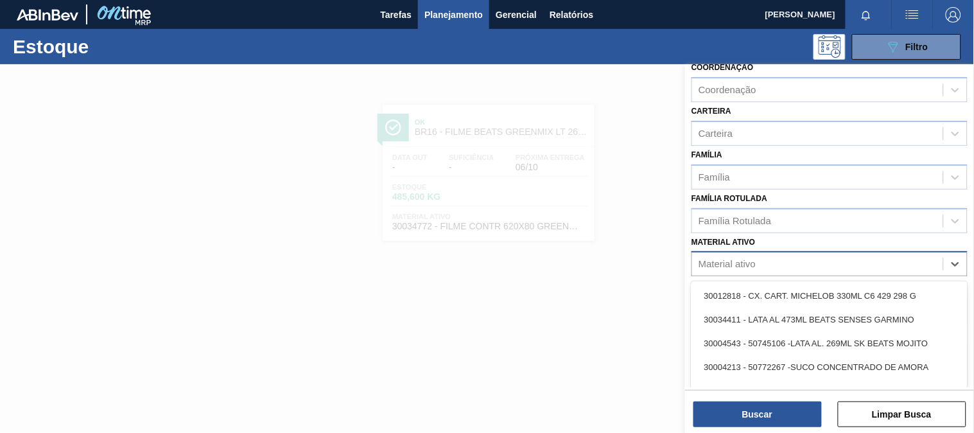
click at [788, 270] on div "Material ativo" at bounding box center [830, 263] width 276 height 25
paste ativo "30034418"
type ativo "30034418"
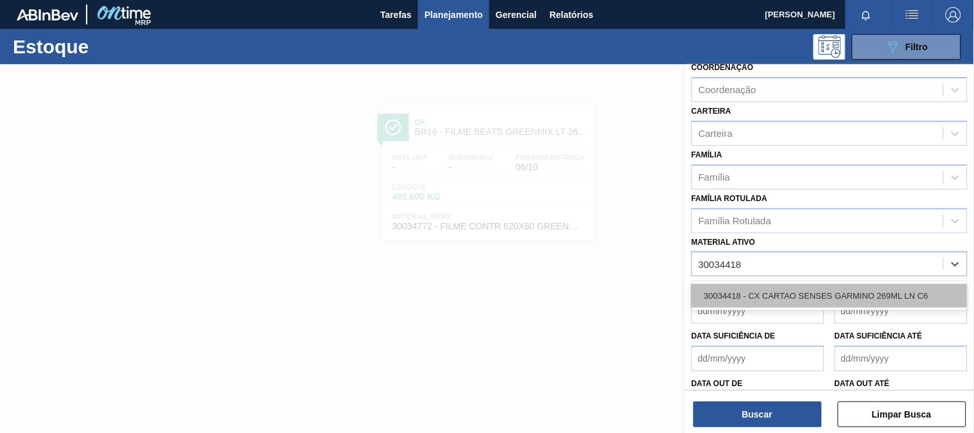
click at [752, 293] on div "30034418 - CX CARTAO SENSES GARMINO 269ML LN C6" at bounding box center [830, 296] width 276 height 24
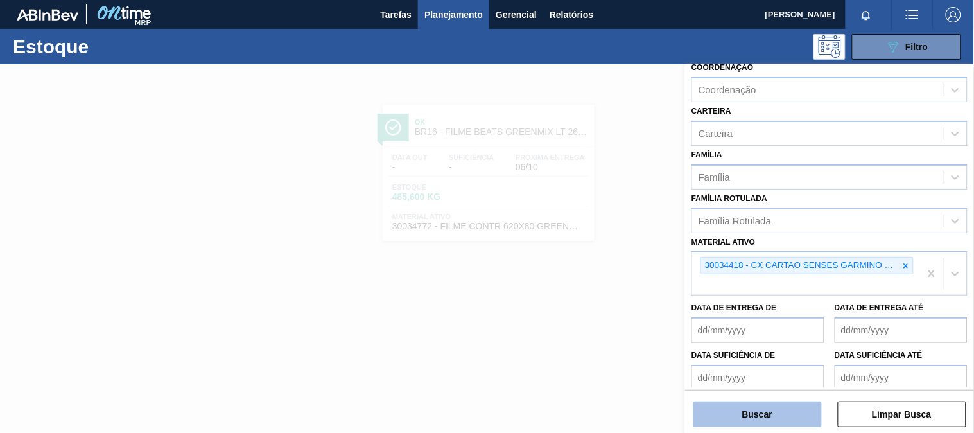
click at [763, 407] on button "Buscar" at bounding box center [758, 414] width 128 height 26
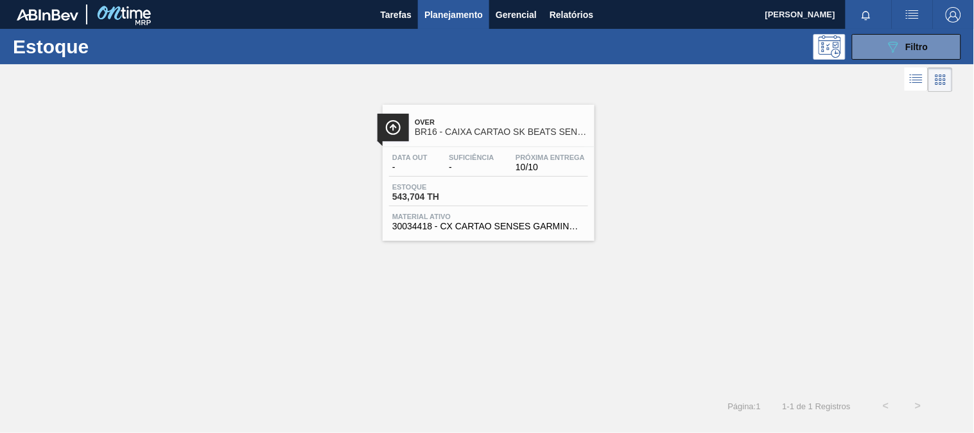
click at [460, 184] on span "Estoque" at bounding box center [437, 187] width 90 height 8
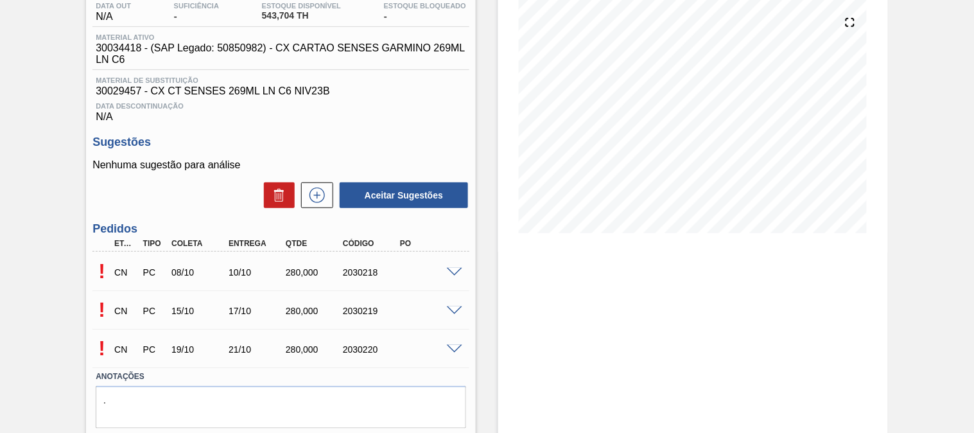
scroll to position [71, 0]
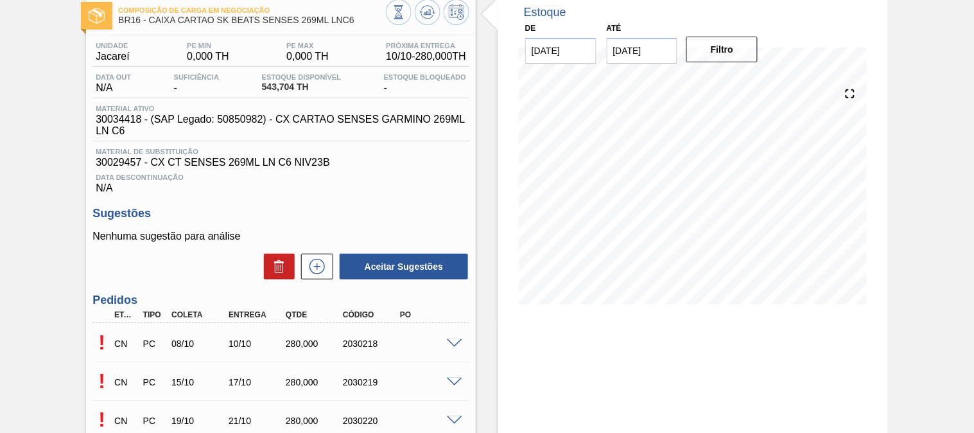
click at [454, 338] on div at bounding box center [457, 343] width 26 height 10
click at [454, 339] on span at bounding box center [454, 344] width 15 height 10
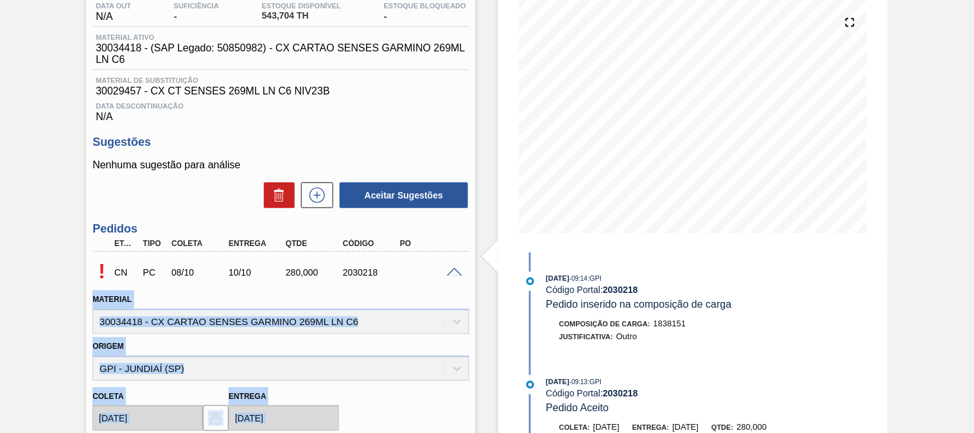
scroll to position [0, 0]
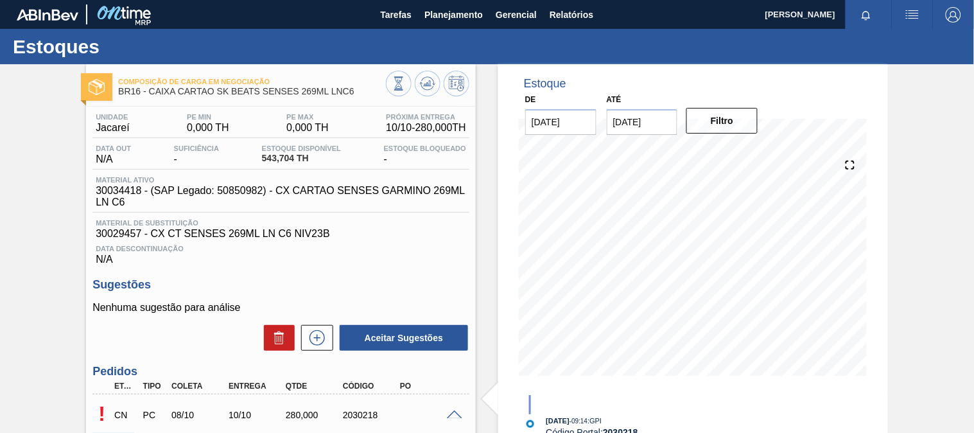
click at [454, 411] on span at bounding box center [454, 415] width 15 height 10
click at [461, 16] on span "Planejamento" at bounding box center [454, 14] width 58 height 15
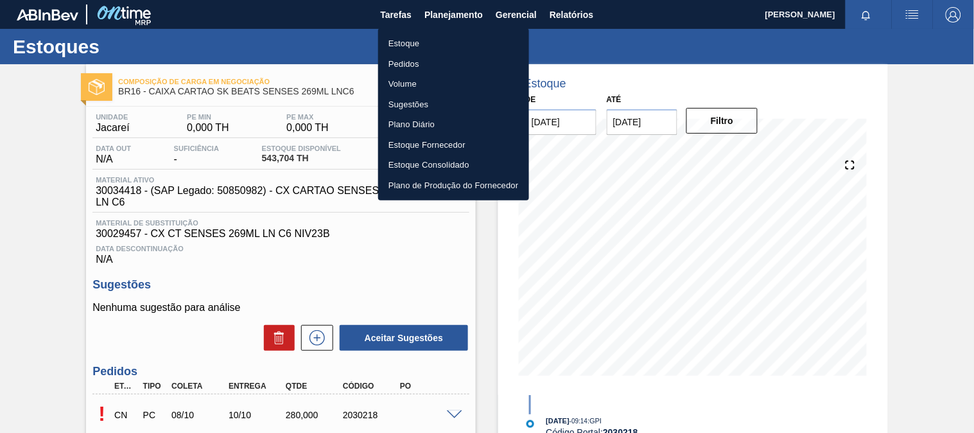
click at [586, 16] on div at bounding box center [487, 216] width 974 height 433
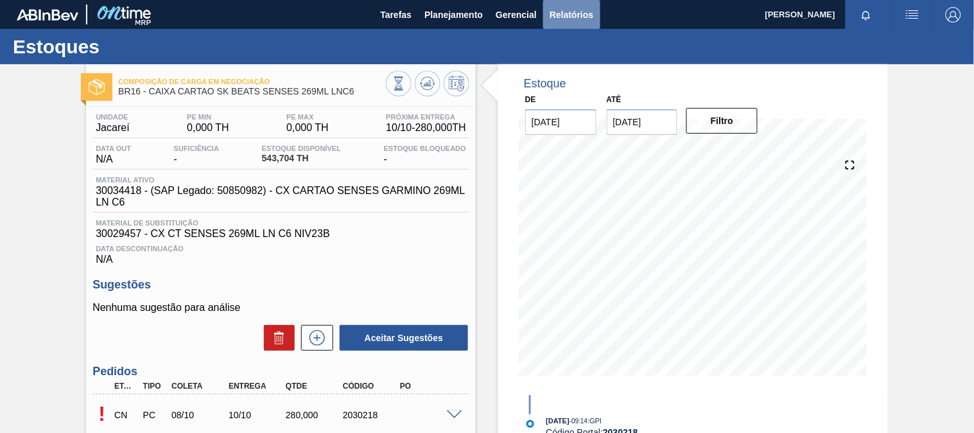
click at [563, 11] on span "Relatórios" at bounding box center [572, 14] width 44 height 15
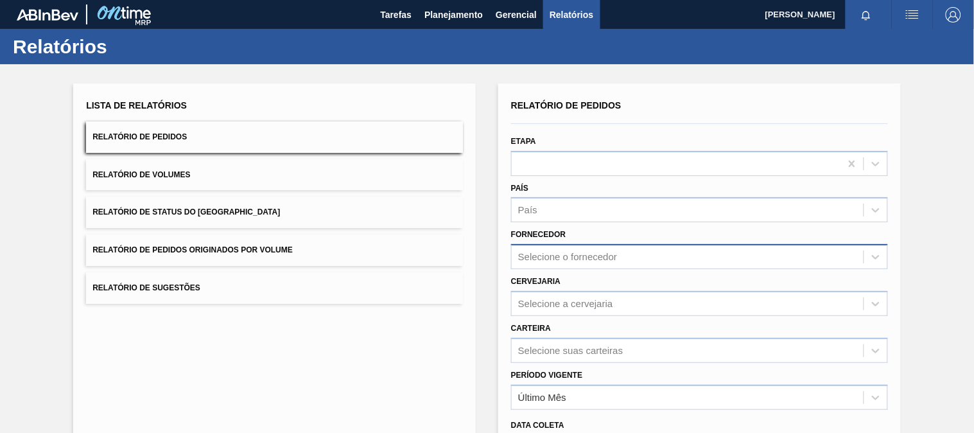
click at [540, 255] on div "Selecione o fornecedor" at bounding box center [699, 256] width 377 height 25
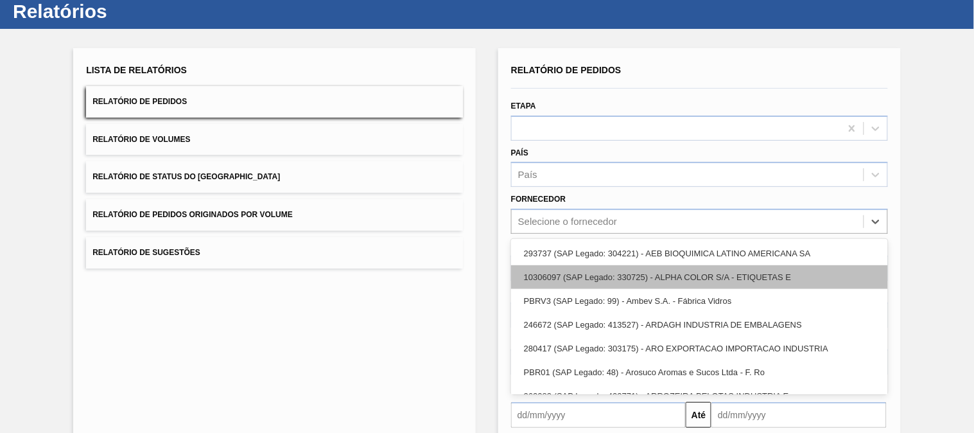
scroll to position [37, 0]
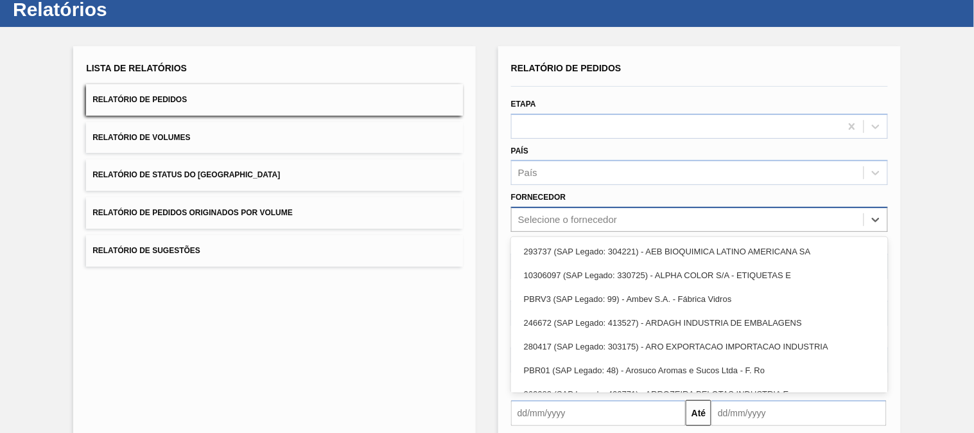
click at [563, 215] on div "Selecione o fornecedor" at bounding box center [567, 220] width 99 height 11
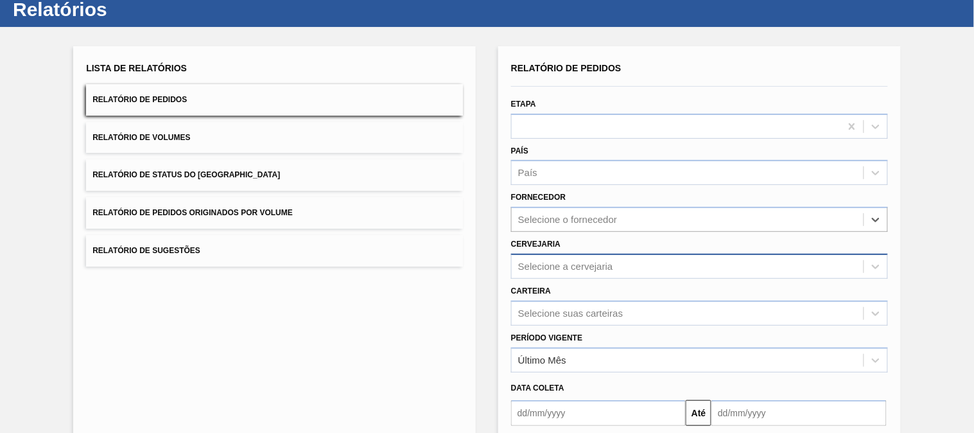
click at [567, 265] on div "Selecione a cervejaria" at bounding box center [565, 266] width 95 height 11
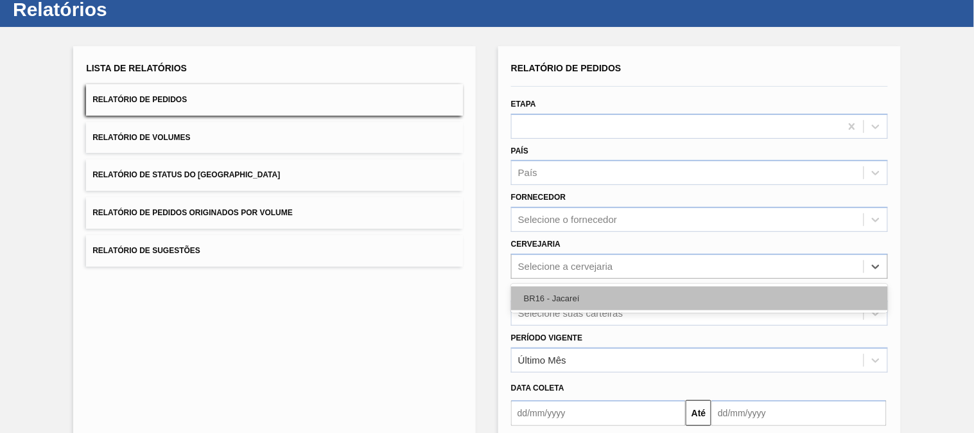
click at [575, 286] on div "BR16 - Jacareí" at bounding box center [699, 298] width 377 height 24
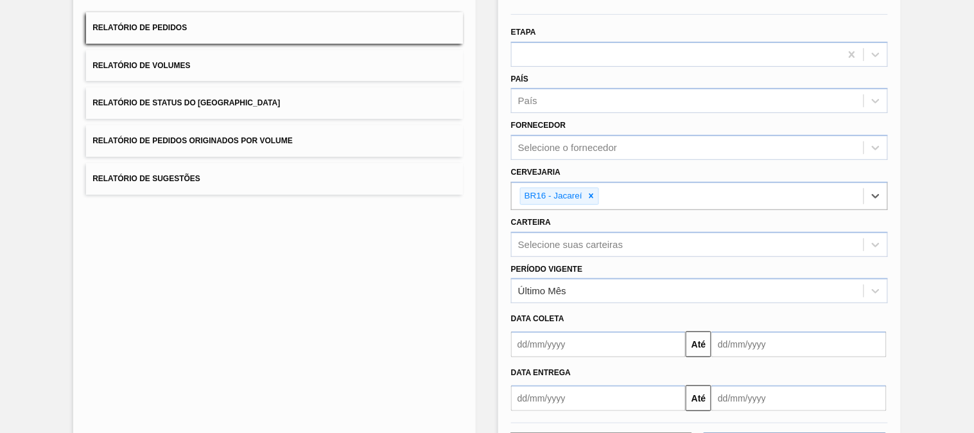
scroll to position [162, 0]
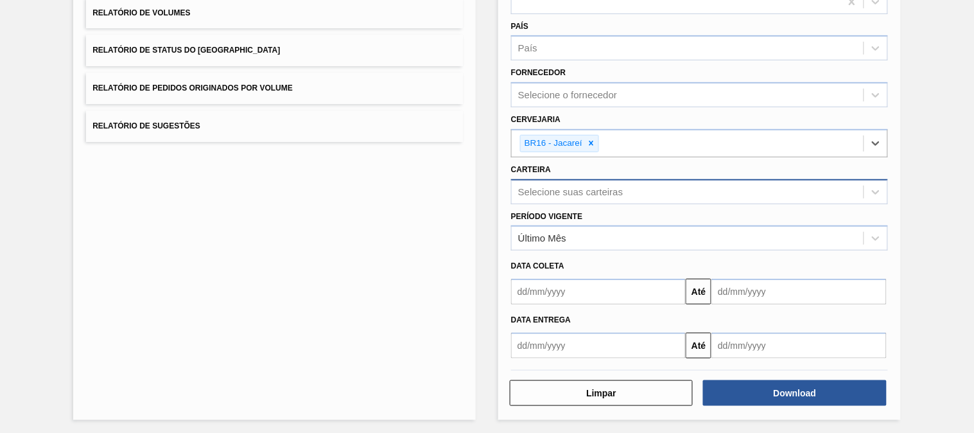
click at [560, 186] on div "Selecione suas carteiras" at bounding box center [570, 191] width 105 height 11
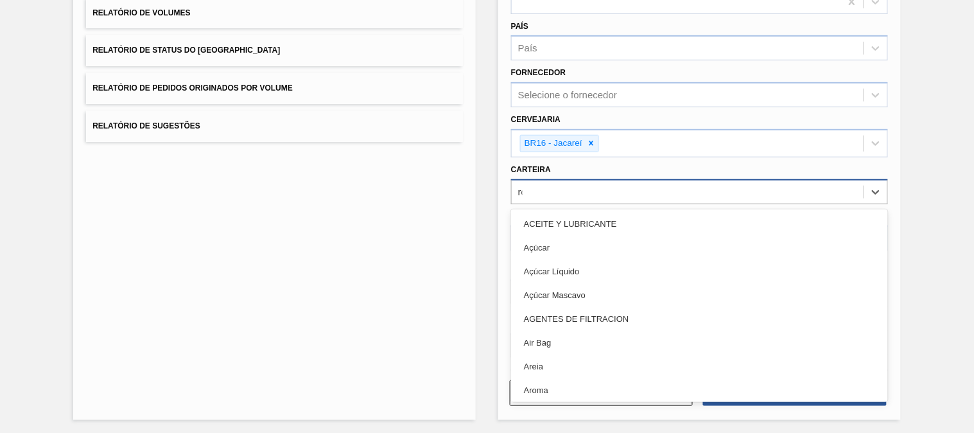
type input "rót"
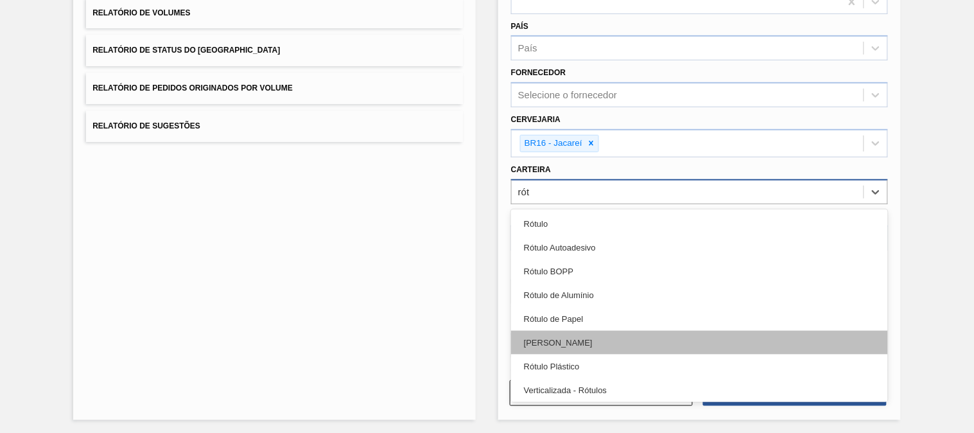
click at [572, 337] on div "[PERSON_NAME]" at bounding box center [699, 343] width 377 height 24
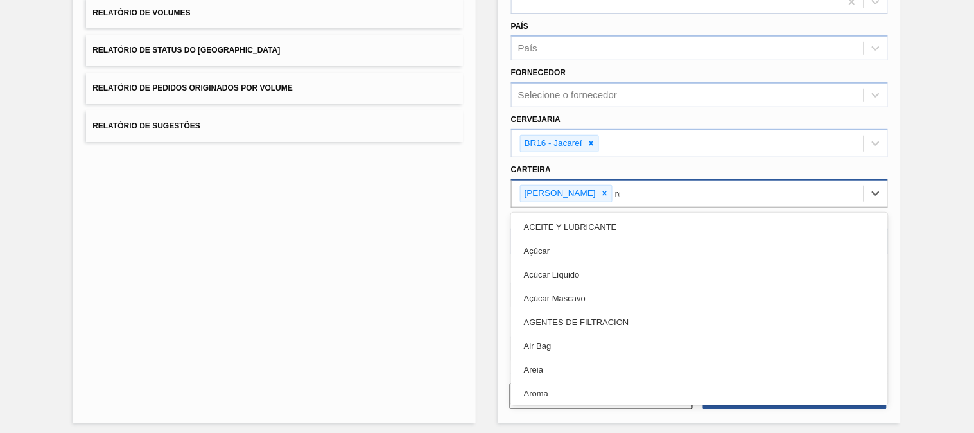
type input "rót"
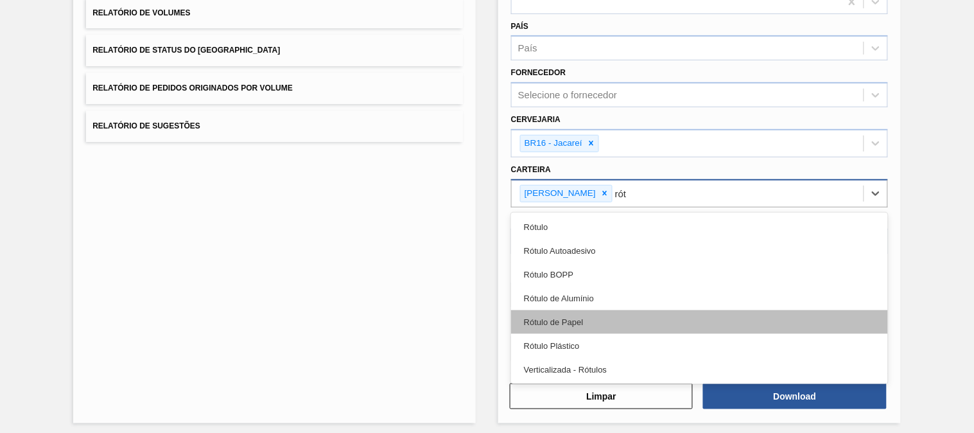
click at [570, 324] on div "Rótulo de Papel" at bounding box center [699, 322] width 377 height 24
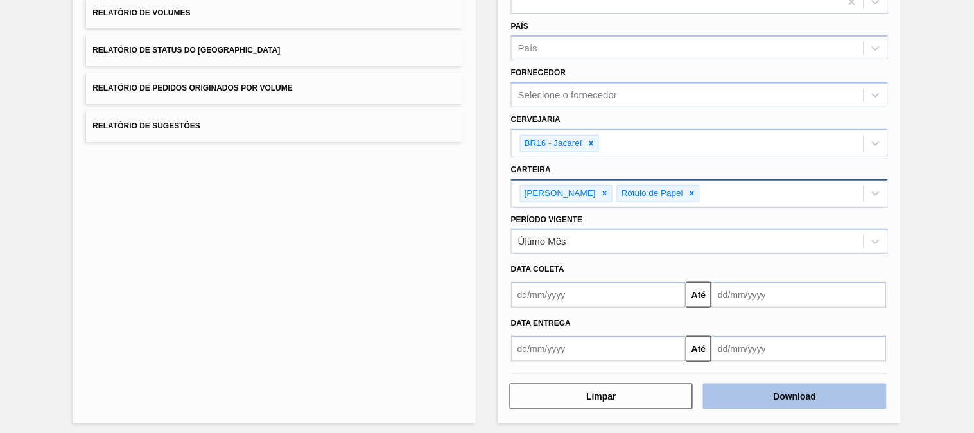
click at [730, 400] on button "Download" at bounding box center [794, 396] width 183 height 26
